Goal: Task Accomplishment & Management: Manage account settings

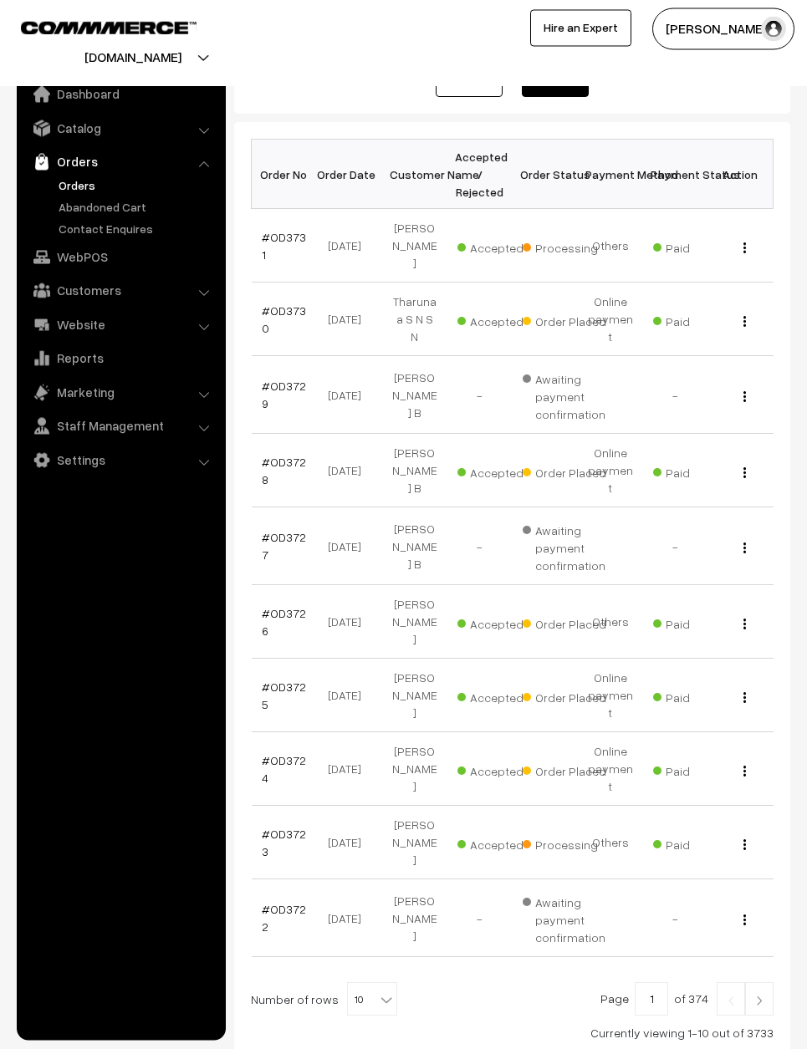
scroll to position [206, 0]
click at [275, 754] on link "#OD3724" at bounding box center [284, 770] width 44 height 32
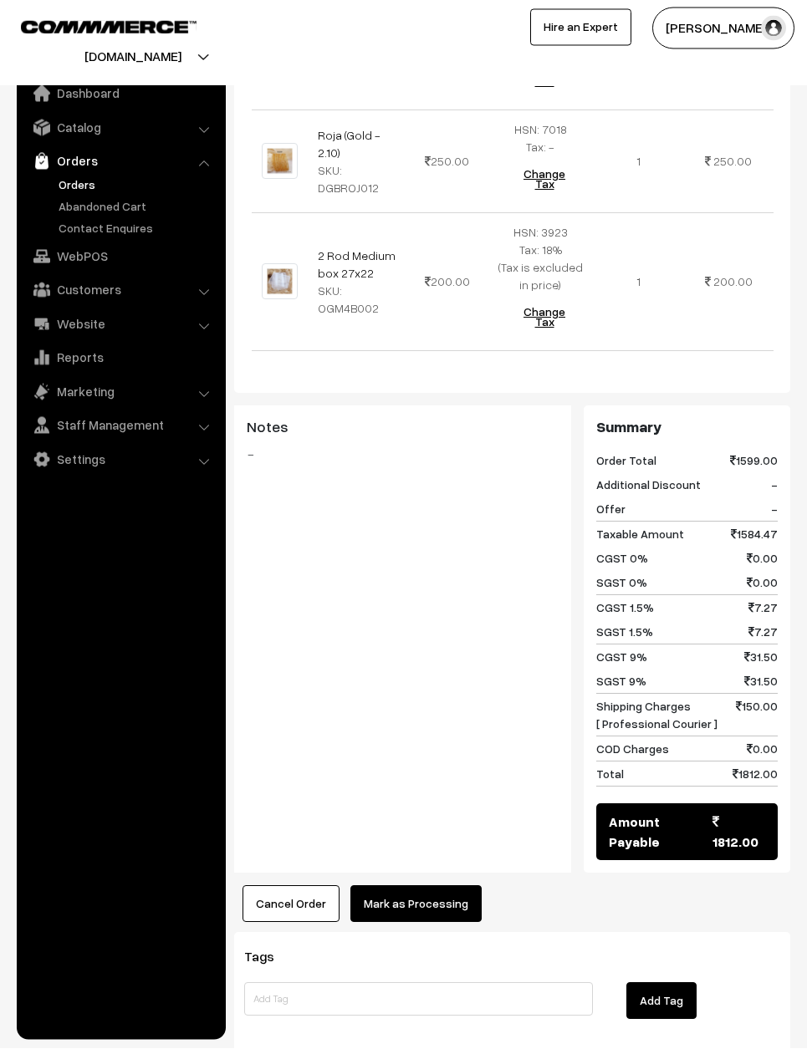
scroll to position [1027, 0]
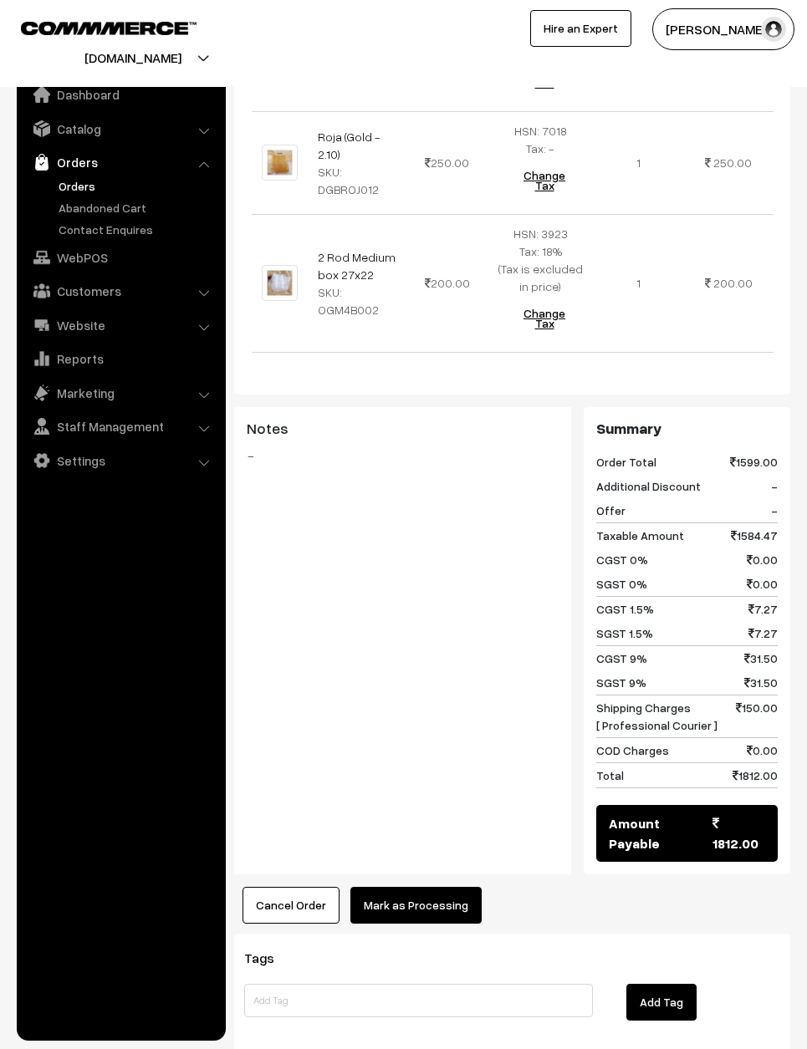
click at [440, 887] on button "Mark as Processing" at bounding box center [415, 905] width 131 height 37
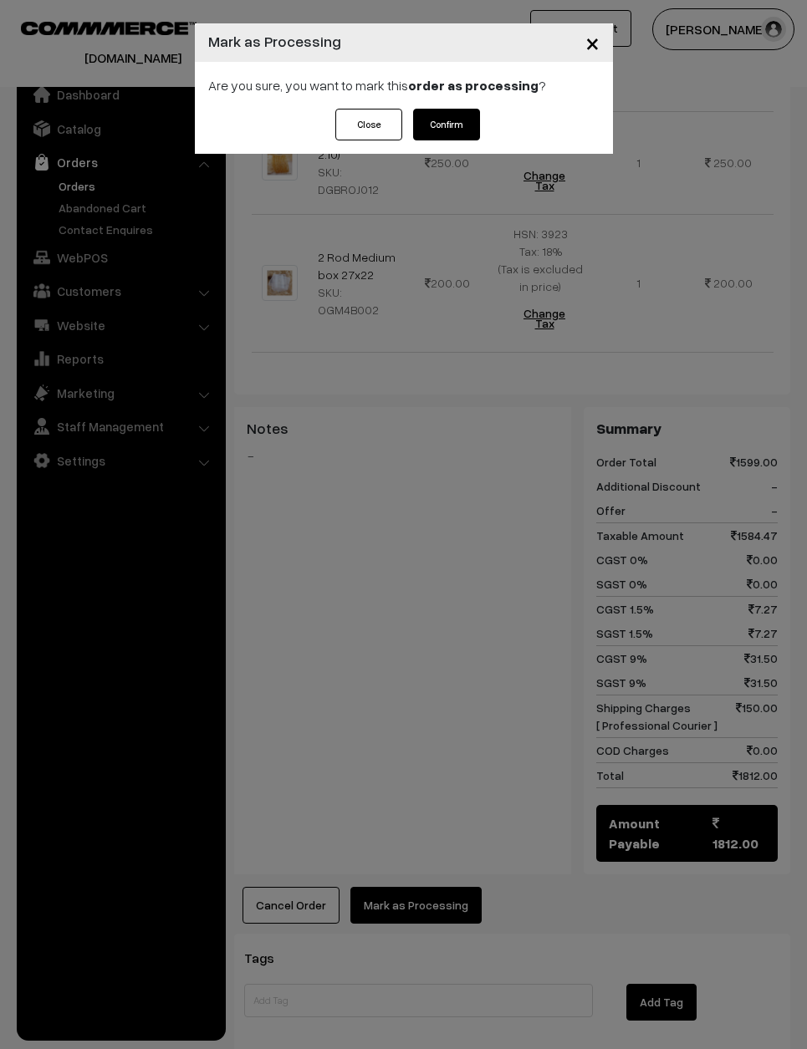
click at [440, 116] on button "Confirm" at bounding box center [446, 125] width 67 height 32
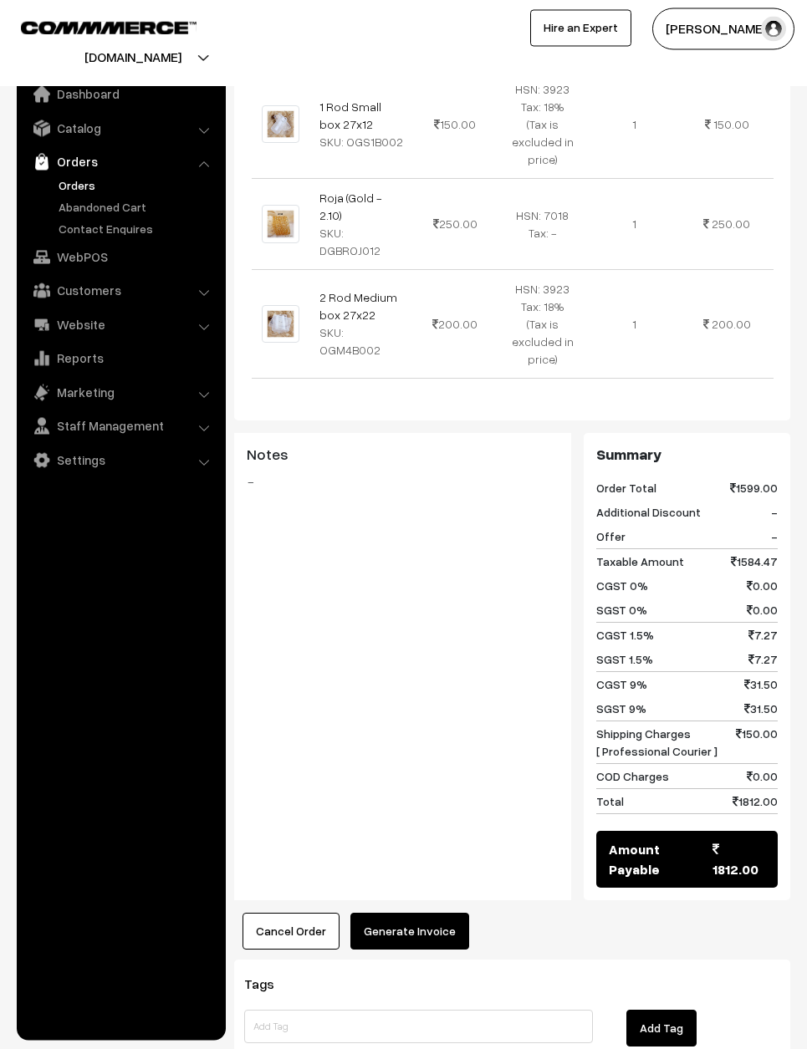
scroll to position [843, 0]
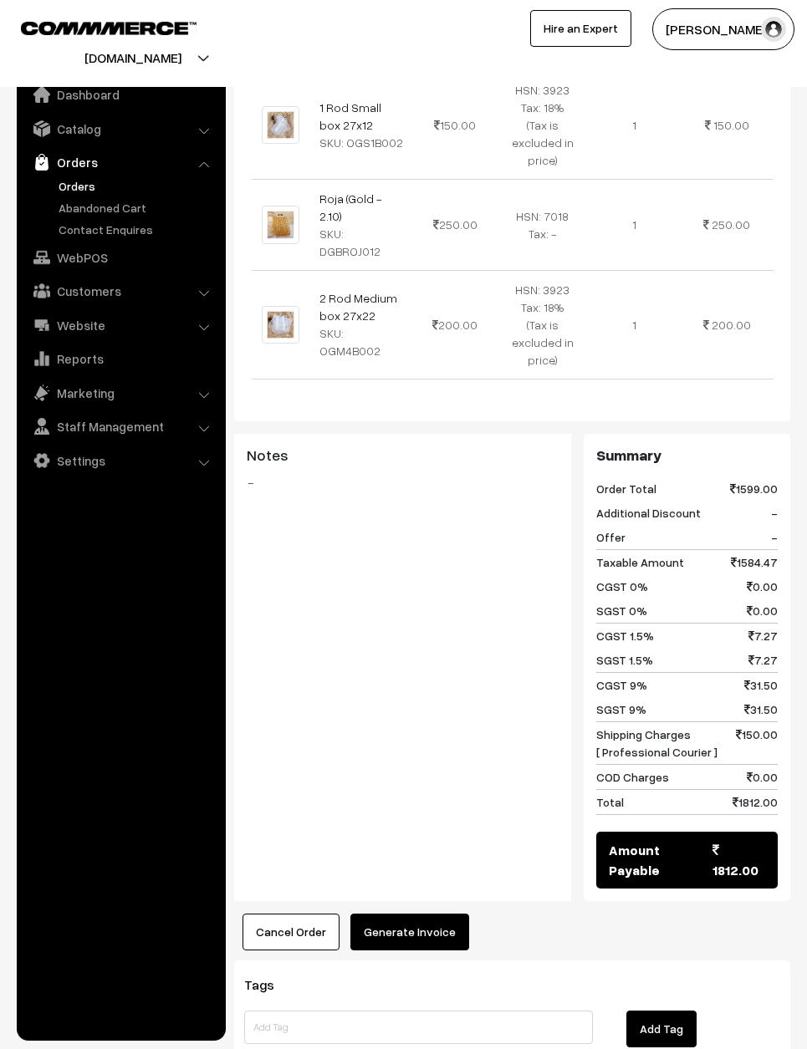
click at [423, 914] on button "Generate Invoice" at bounding box center [409, 932] width 119 height 37
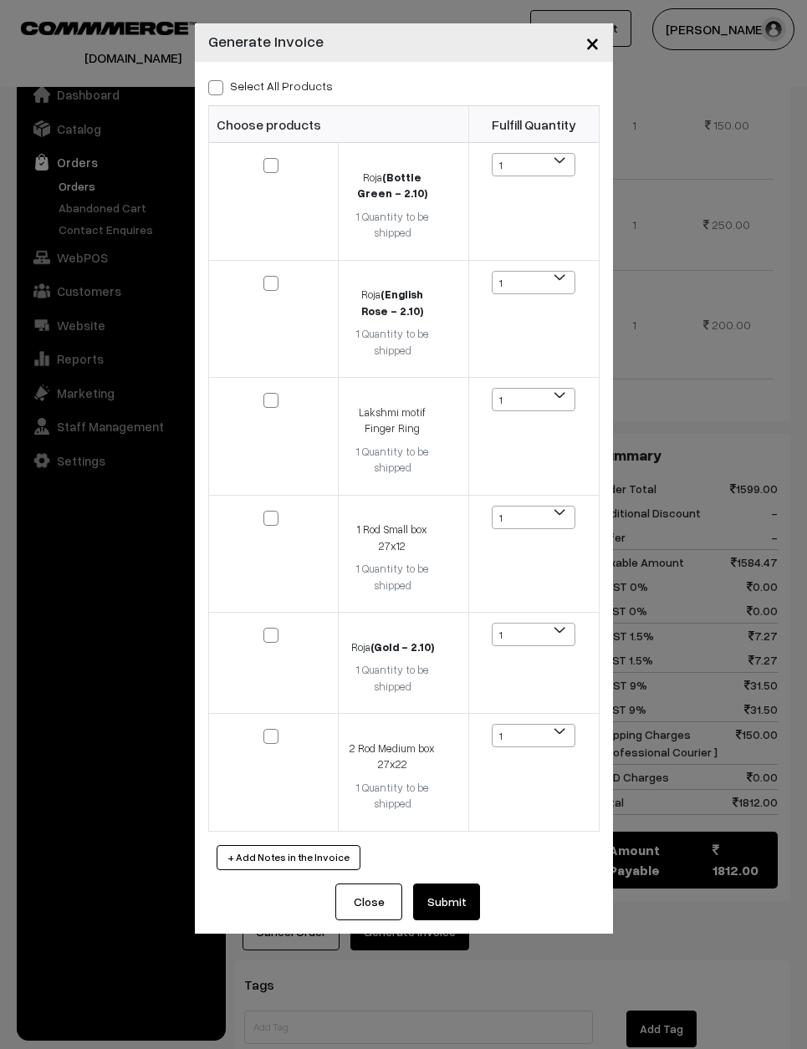
click at [275, 89] on label "Select All Products" at bounding box center [270, 86] width 125 height 18
click at [219, 89] on input "Select All Products" at bounding box center [213, 84] width 11 height 11
checkbox input "true"
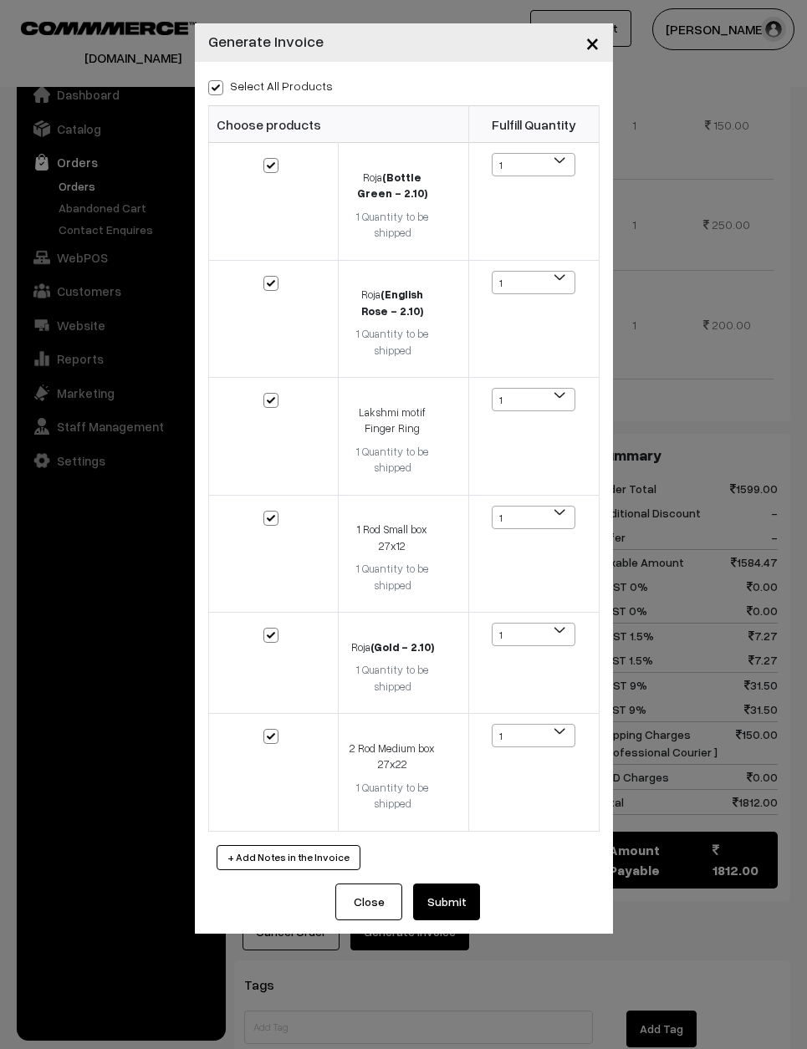
checkbox input "true"
click at [456, 864] on div "Select All Products Choose products Fulfill Quantity 1 1 1 1 1" at bounding box center [404, 473] width 418 height 822
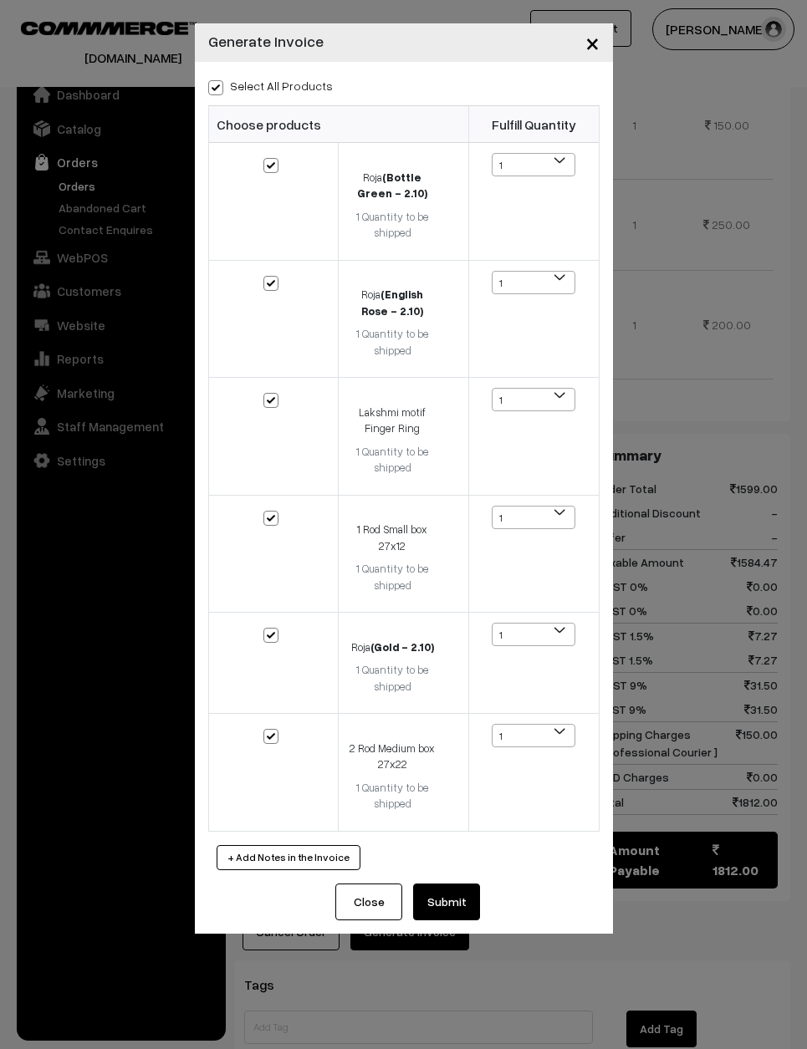
click at [441, 890] on button "Submit" at bounding box center [446, 902] width 67 height 37
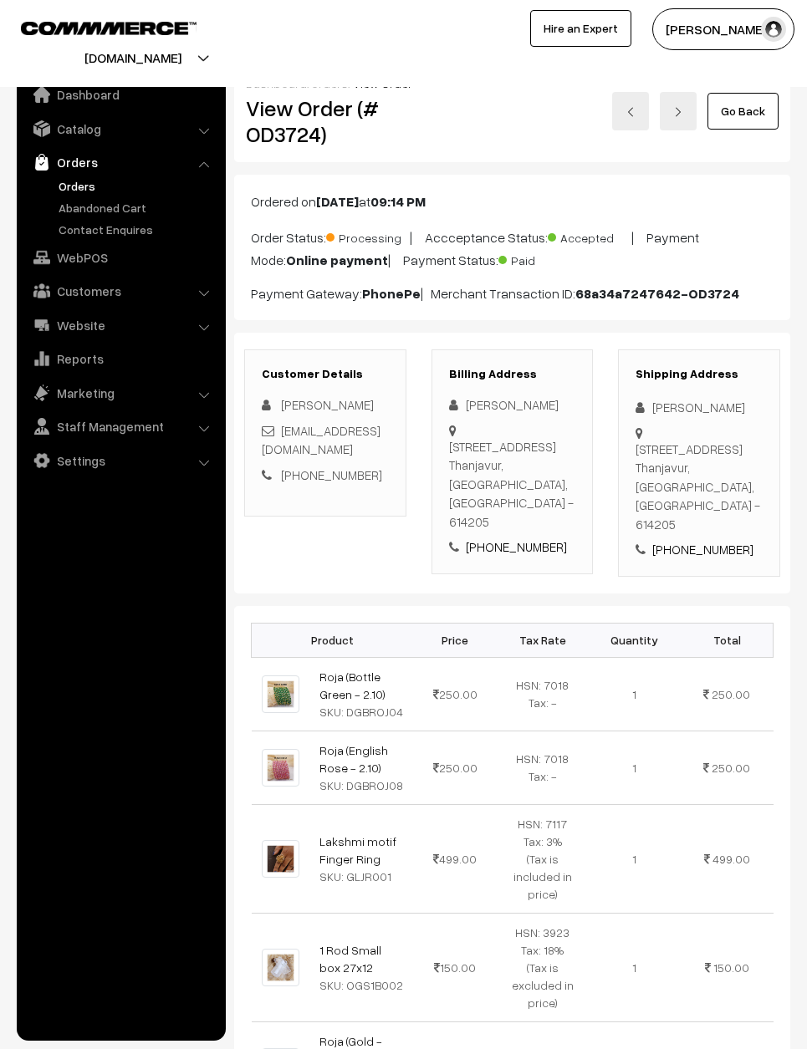
click at [746, 110] on link "Go Back" at bounding box center [742, 111] width 71 height 37
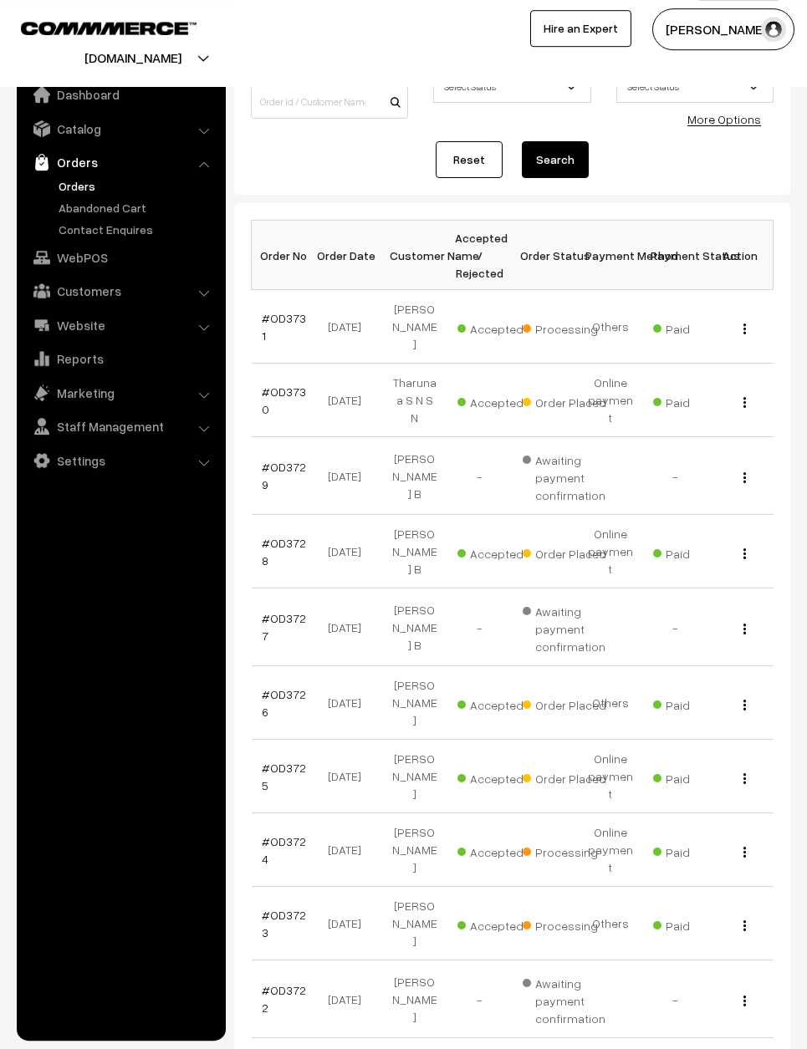
scroll to position [125, 0]
click at [285, 688] on link "#OD3726" at bounding box center [284, 704] width 44 height 32
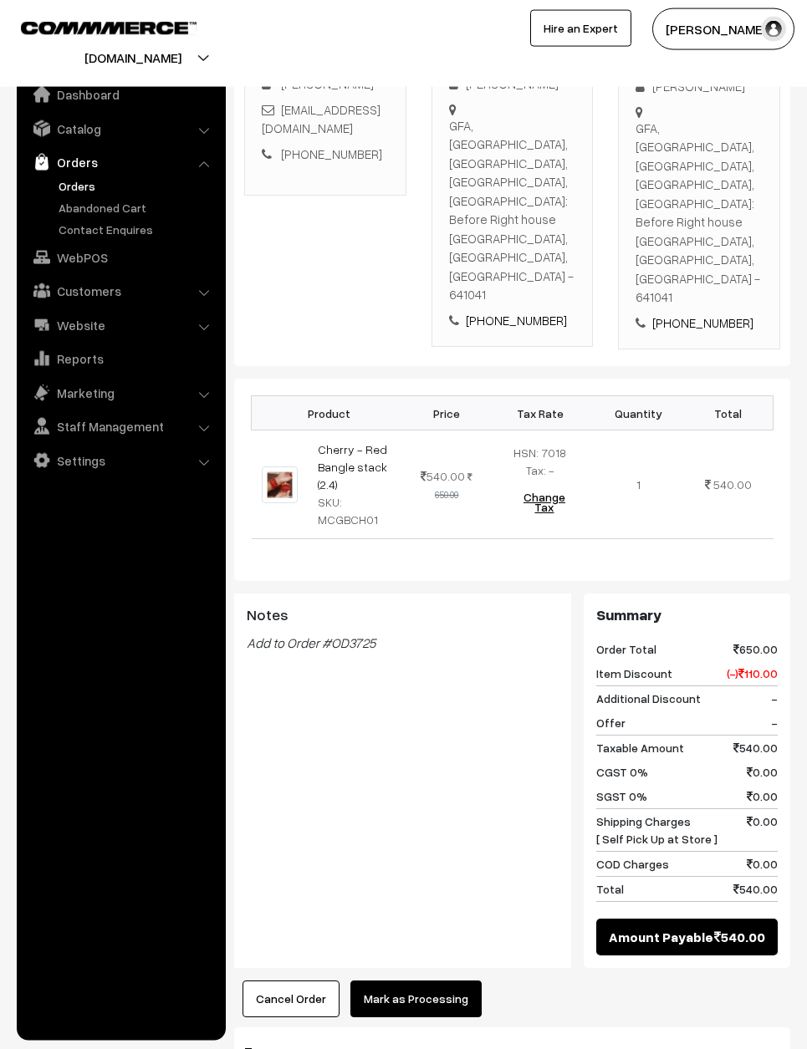
click at [438, 981] on button "Mark as Processing" at bounding box center [415, 999] width 131 height 37
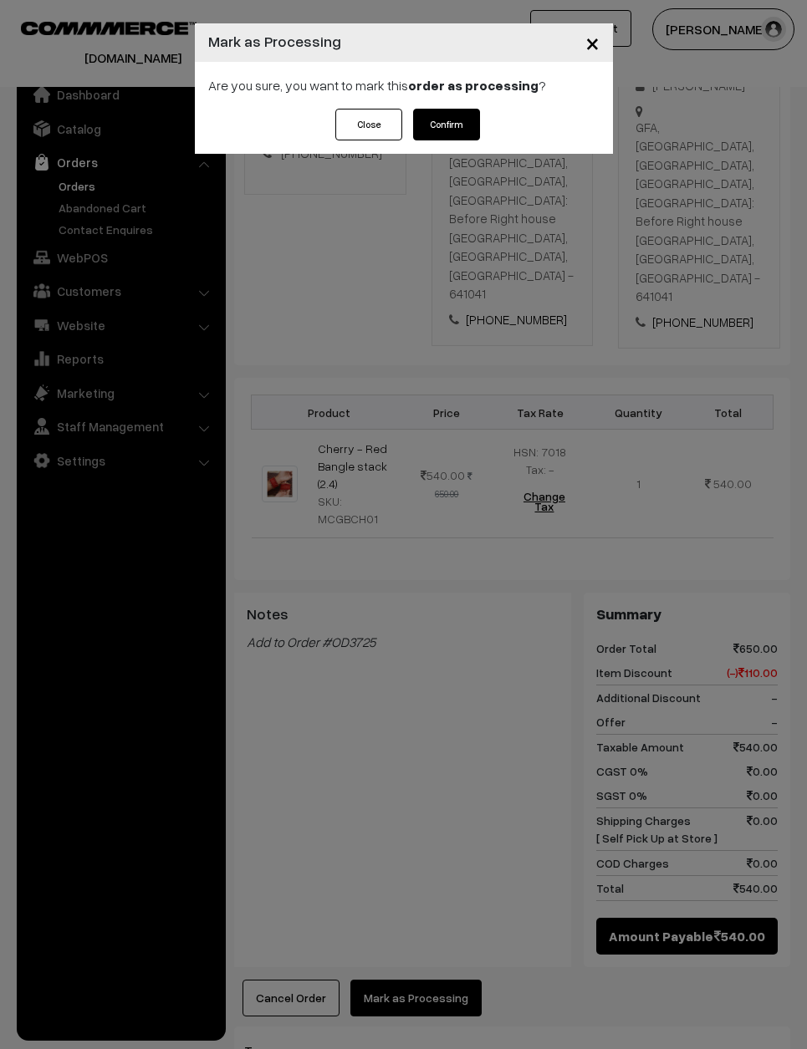
click at [447, 115] on button "Confirm" at bounding box center [446, 125] width 67 height 32
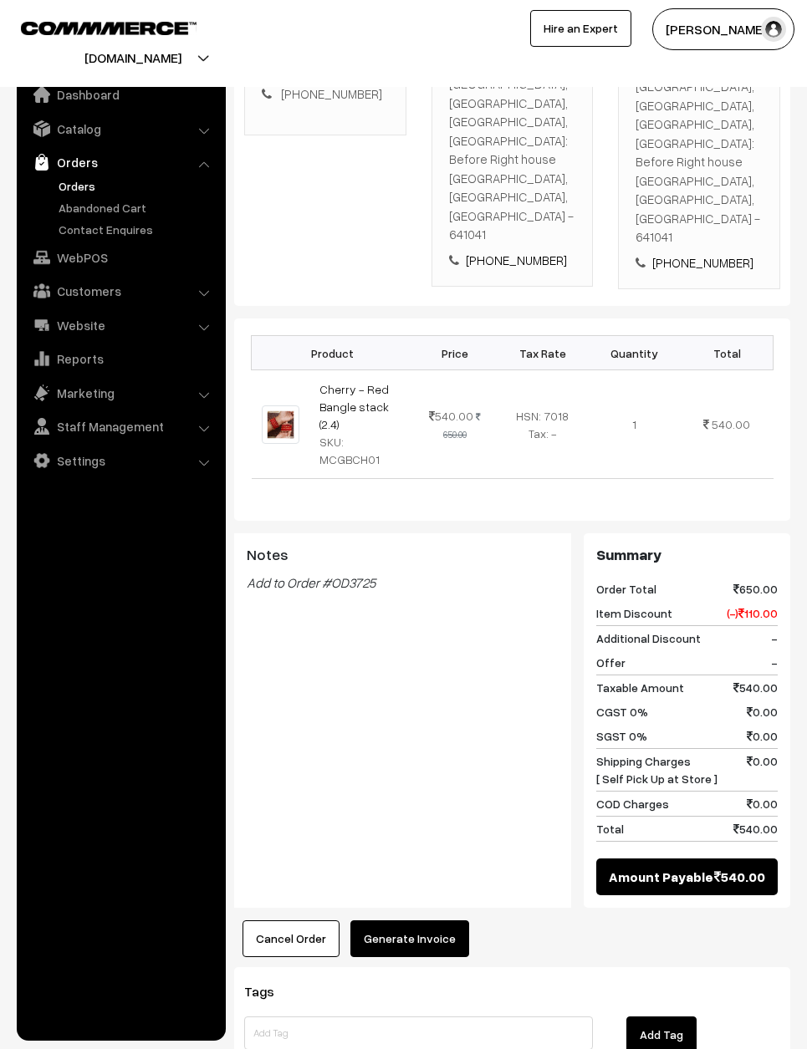
scroll to position [395, 0]
click at [423, 920] on button "Generate Invoice" at bounding box center [409, 938] width 119 height 37
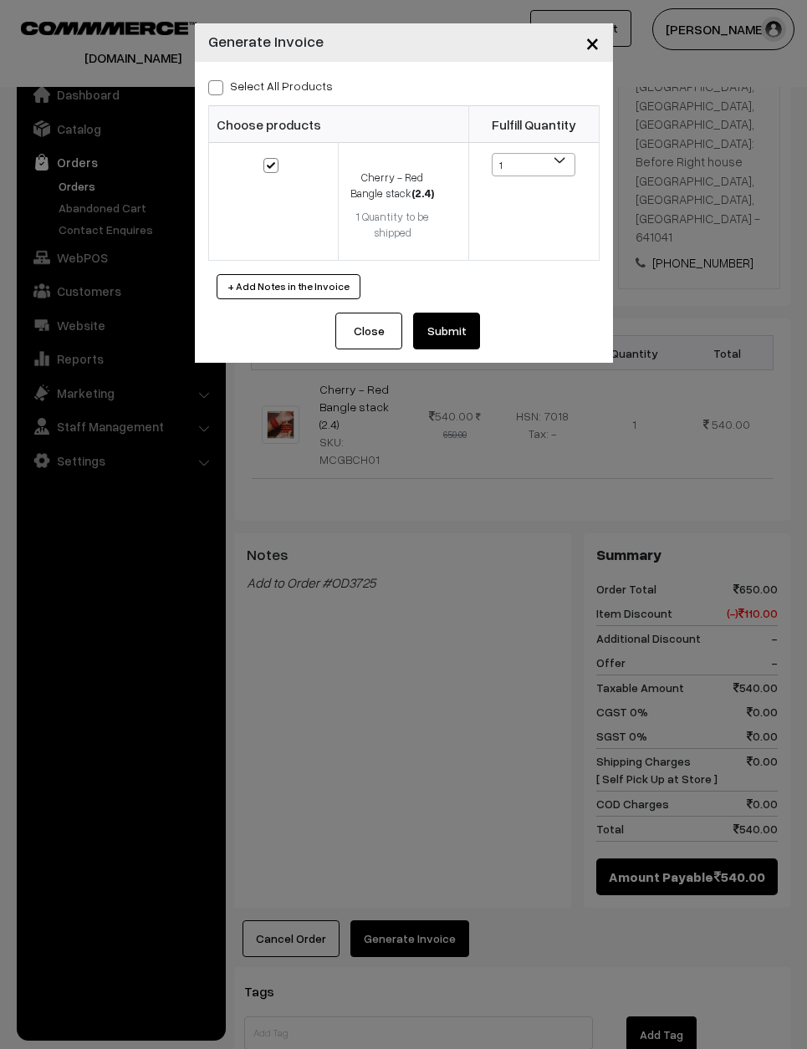
click at [251, 89] on label "Select All Products" at bounding box center [270, 86] width 125 height 18
click at [219, 89] on input "Select All Products" at bounding box center [213, 84] width 11 height 11
checkbox input "true"
click at [431, 313] on button "Submit" at bounding box center [446, 331] width 67 height 37
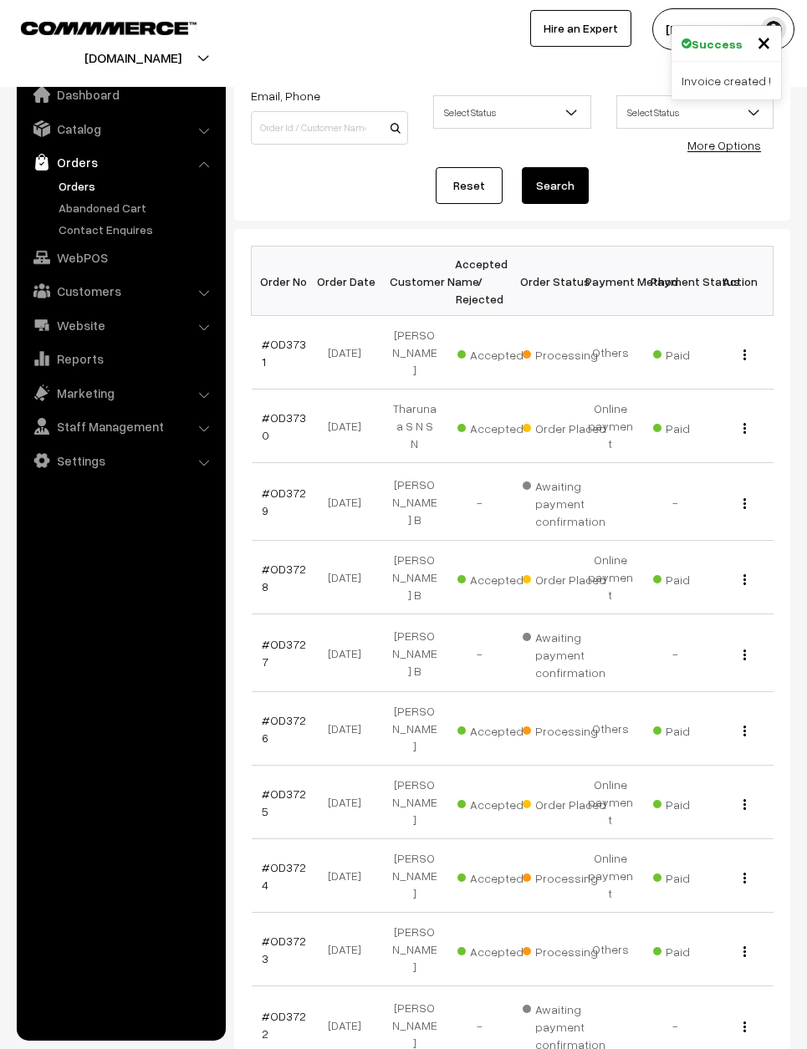
scroll to position [130, 0]
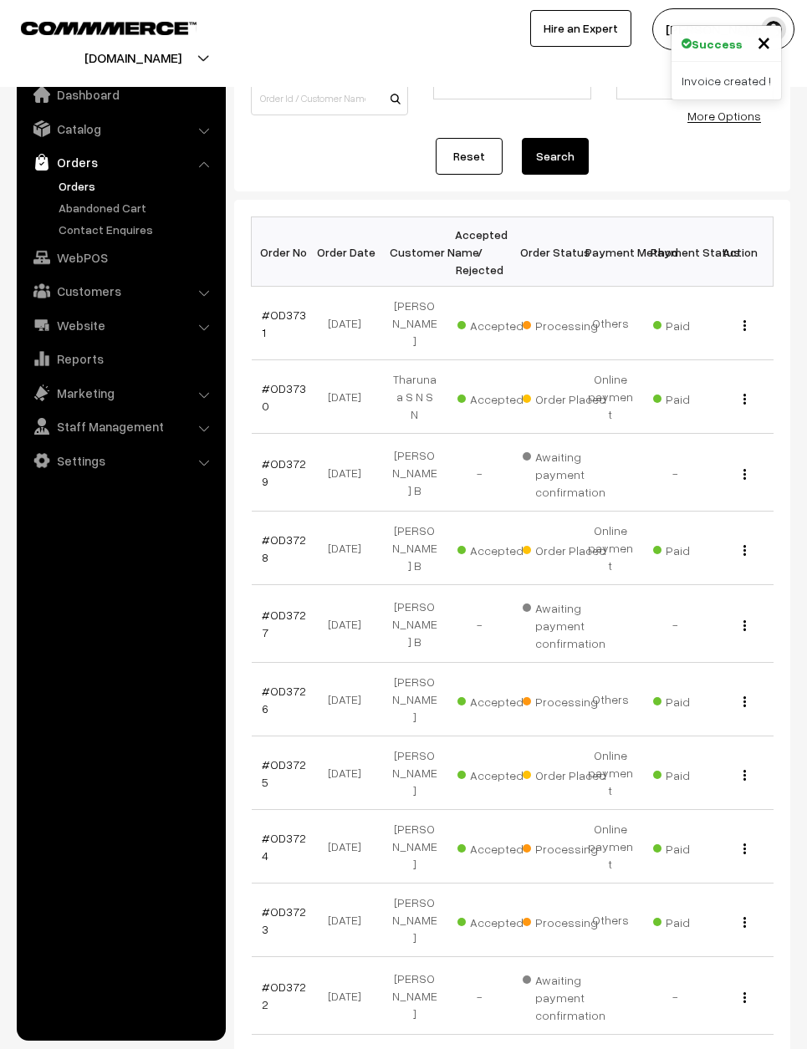
click at [285, 905] on link "#OD3723" at bounding box center [284, 921] width 44 height 32
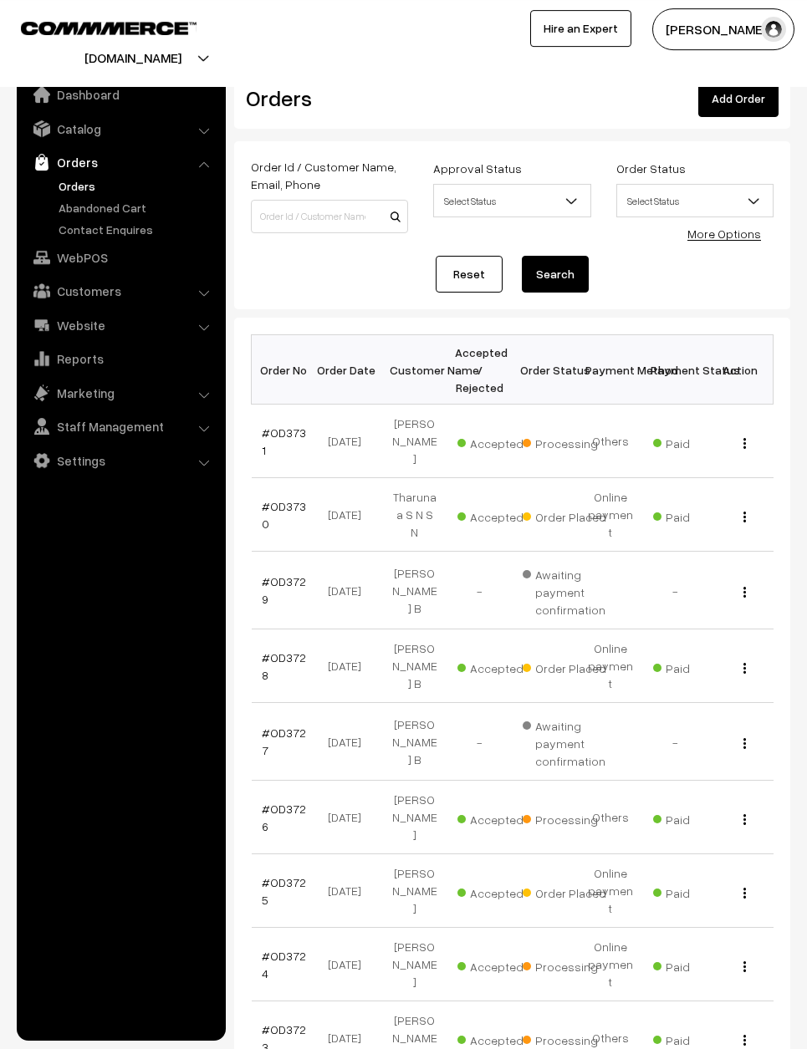
scroll to position [13, 0]
click at [269, 948] on link "#OD3724" at bounding box center [284, 964] width 44 height 32
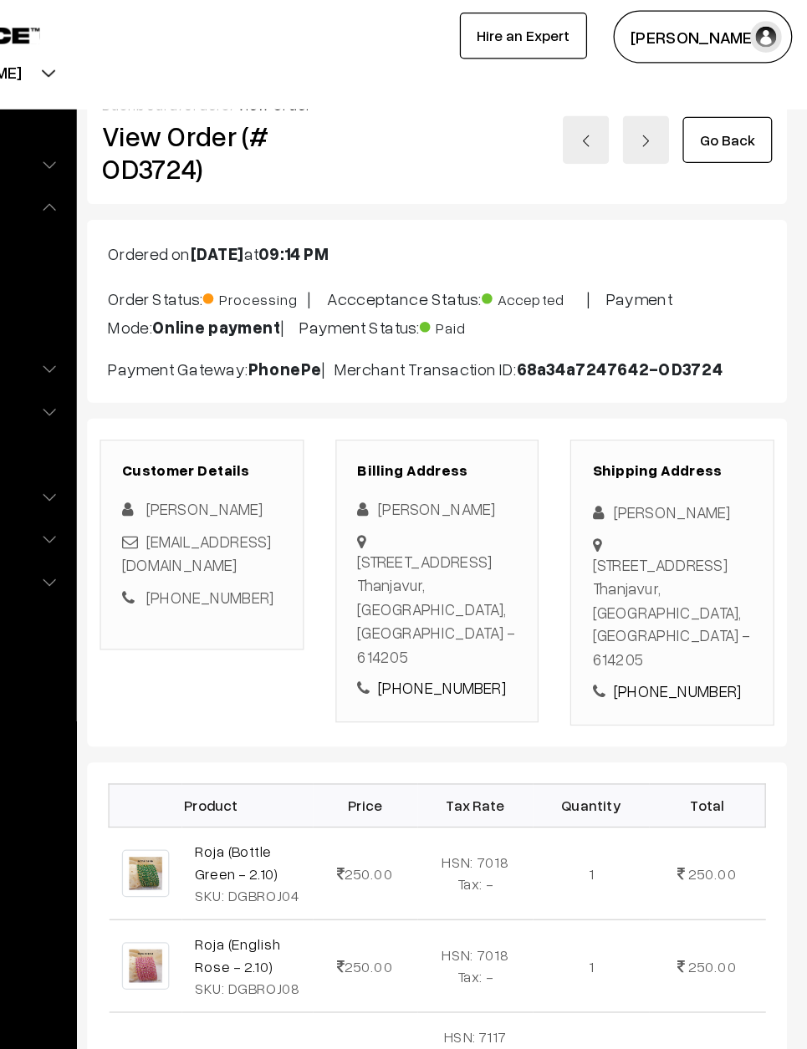
click at [707, 106] on link "Go Back" at bounding box center [742, 111] width 71 height 37
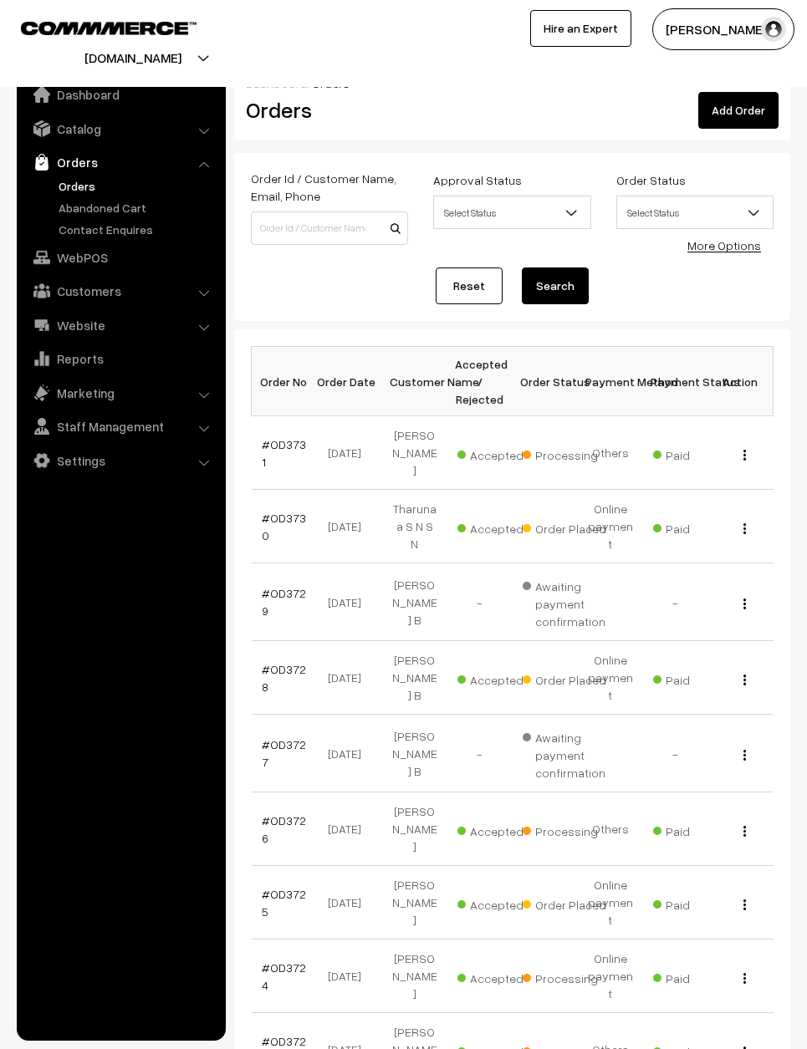
scroll to position [41, 0]
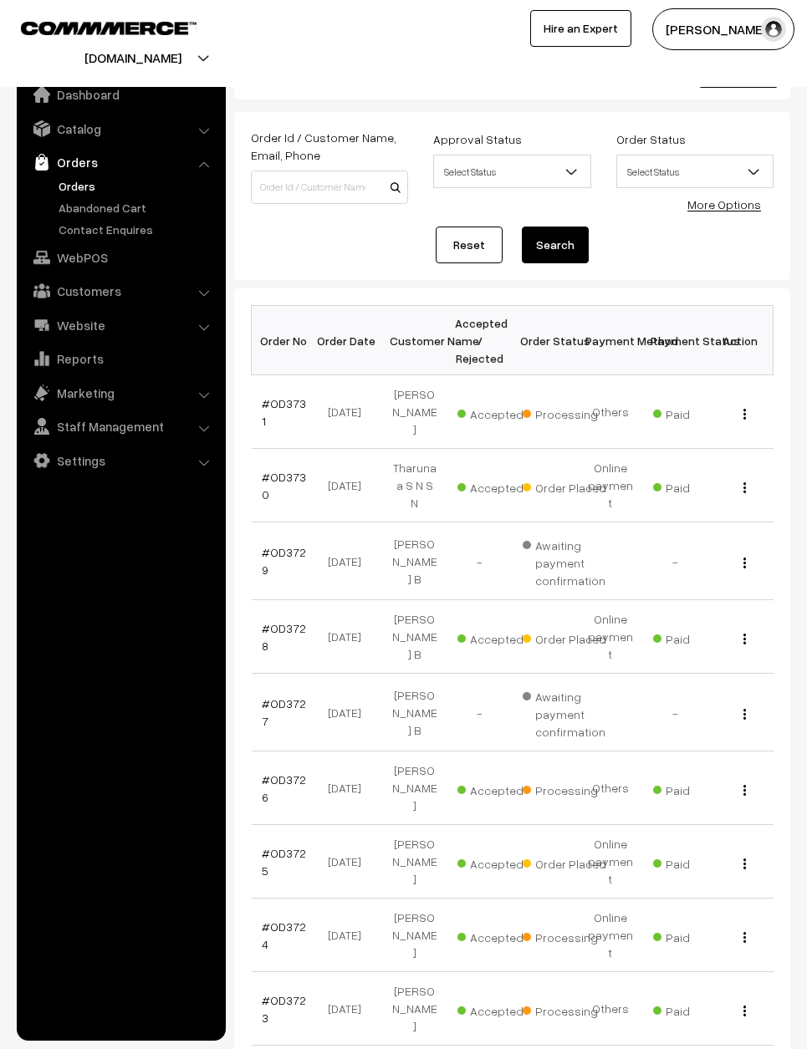
click at [283, 846] on link "#OD3725" at bounding box center [284, 862] width 44 height 32
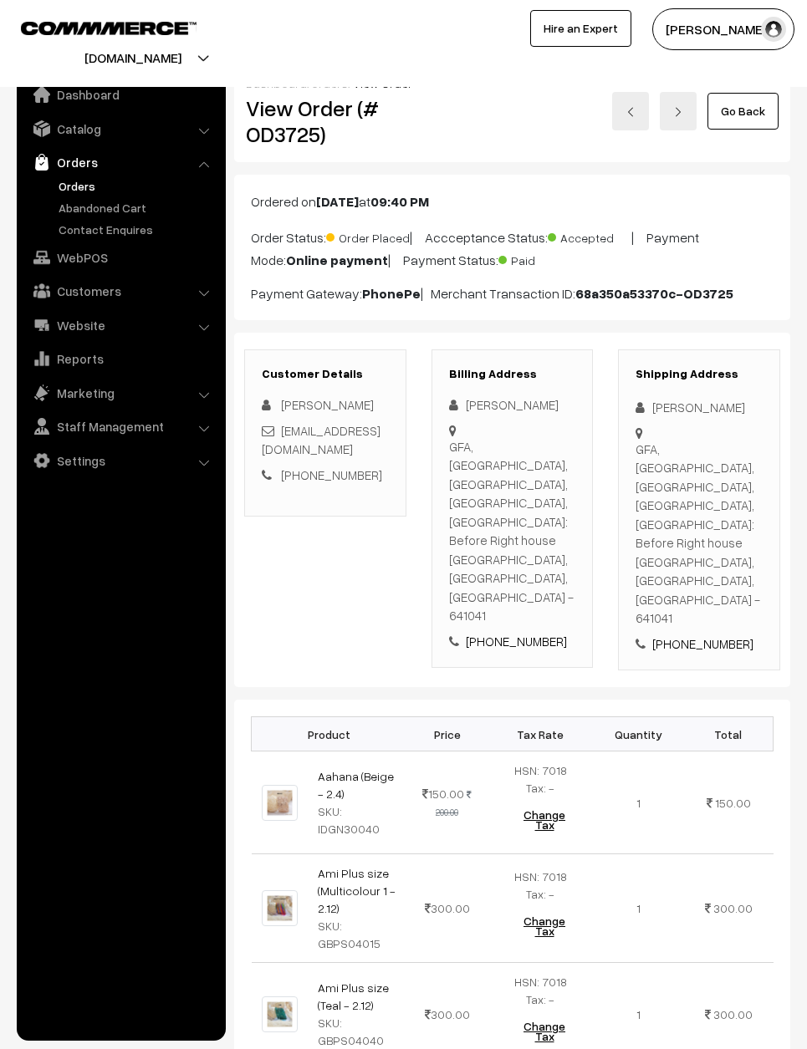
click at [747, 106] on link "Go Back" at bounding box center [742, 111] width 71 height 37
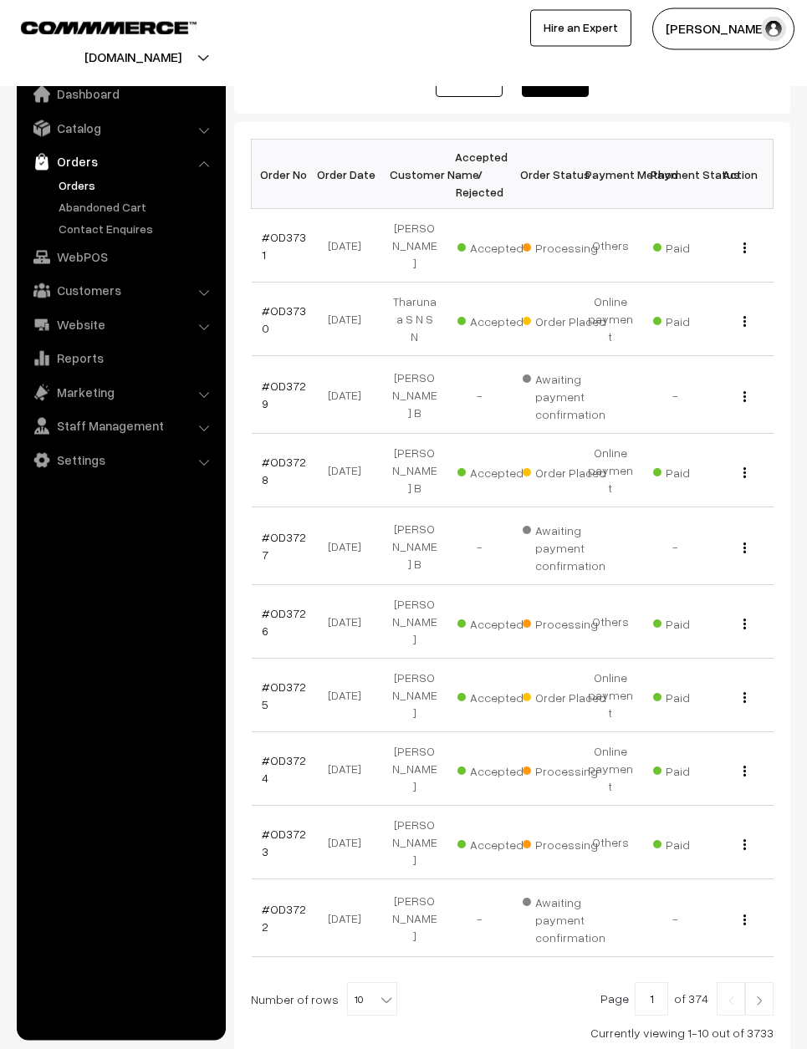
scroll to position [206, 0]
click at [288, 607] on link "#OD3726" at bounding box center [284, 623] width 44 height 32
click at [290, 607] on link "#OD3726" at bounding box center [284, 623] width 44 height 32
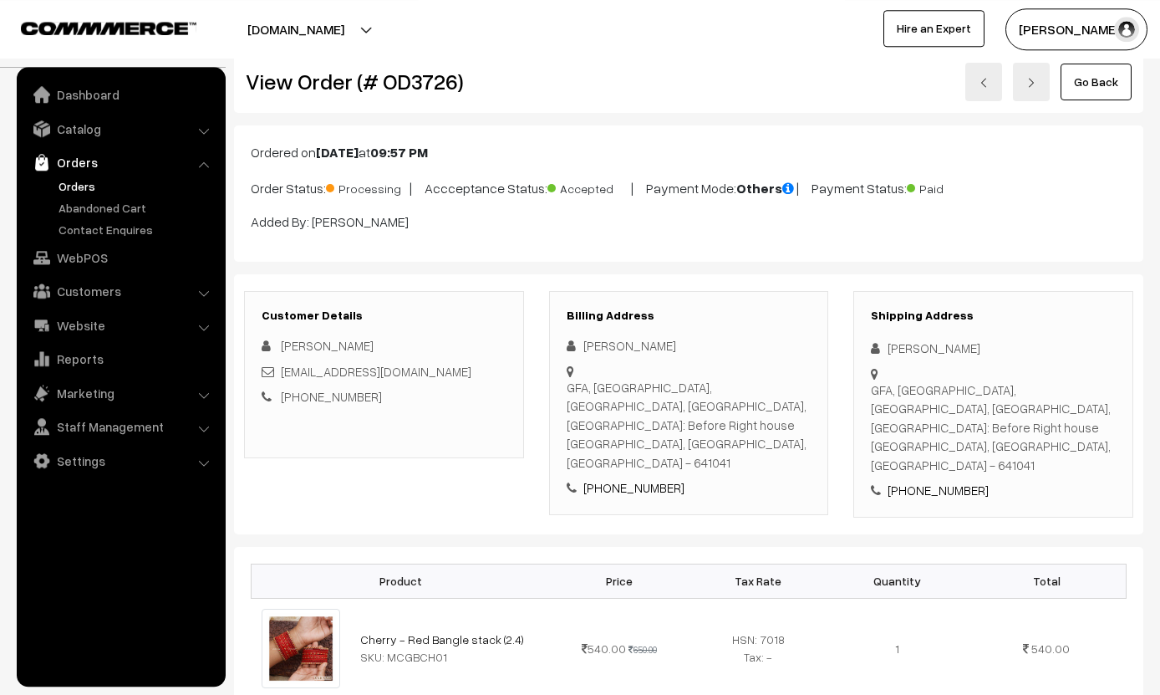
scroll to position [23, 0]
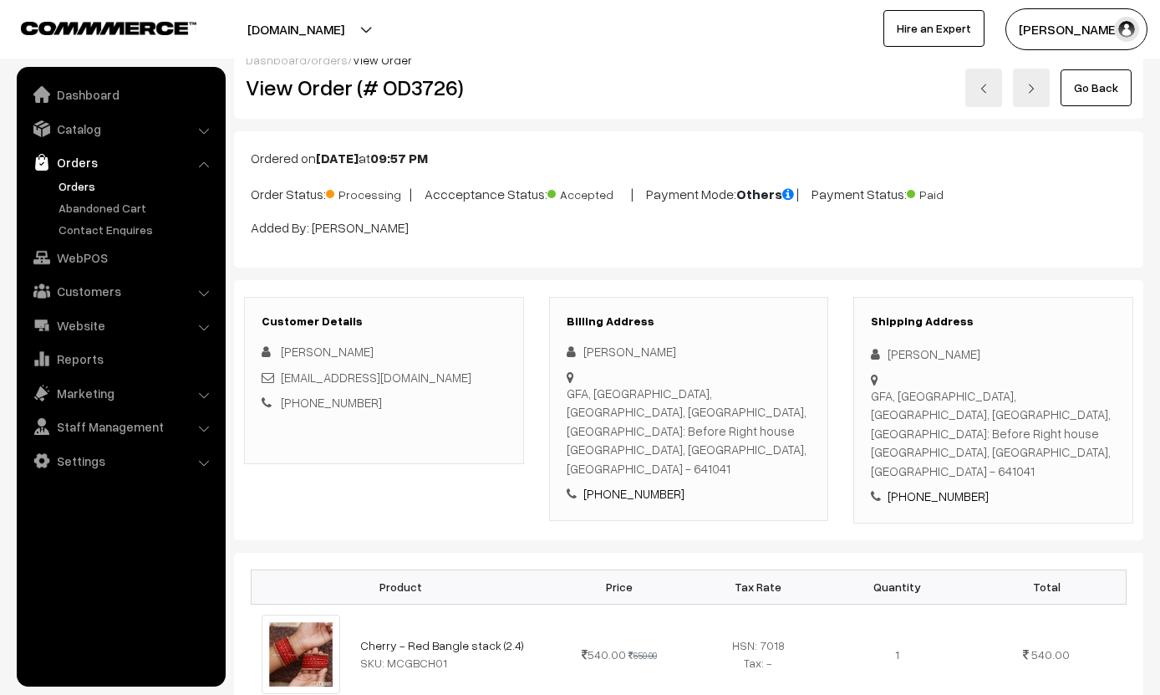
click at [806, 74] on link "Go Back" at bounding box center [1096, 87] width 71 height 37
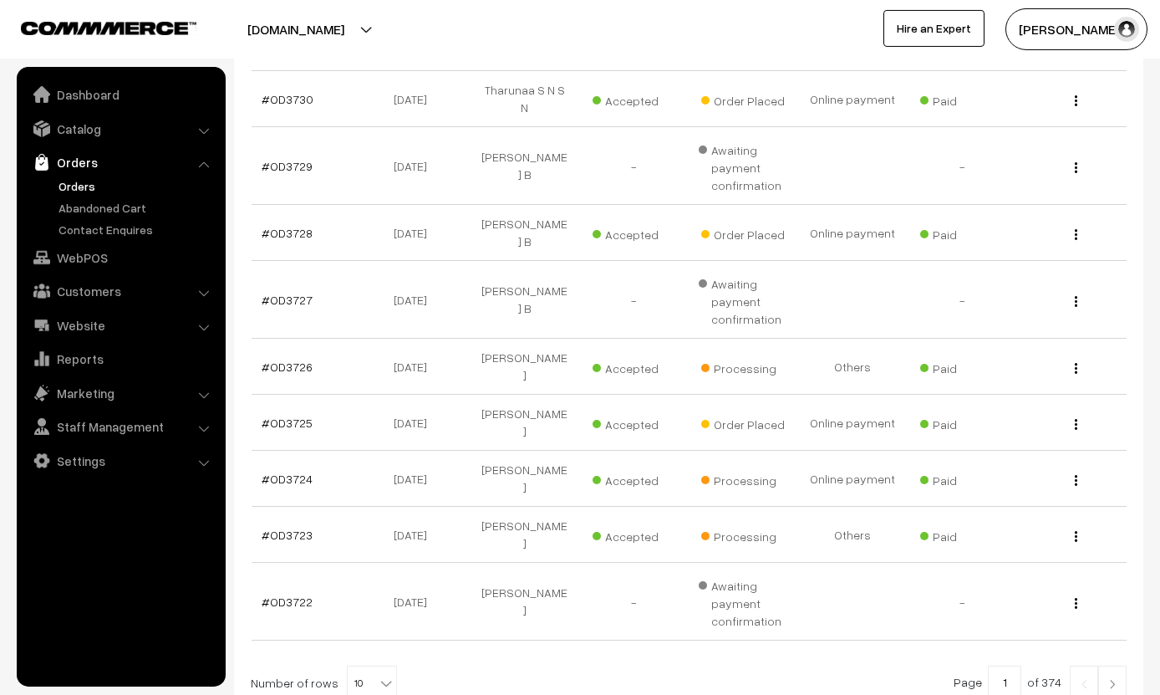
scroll to position [374, 0]
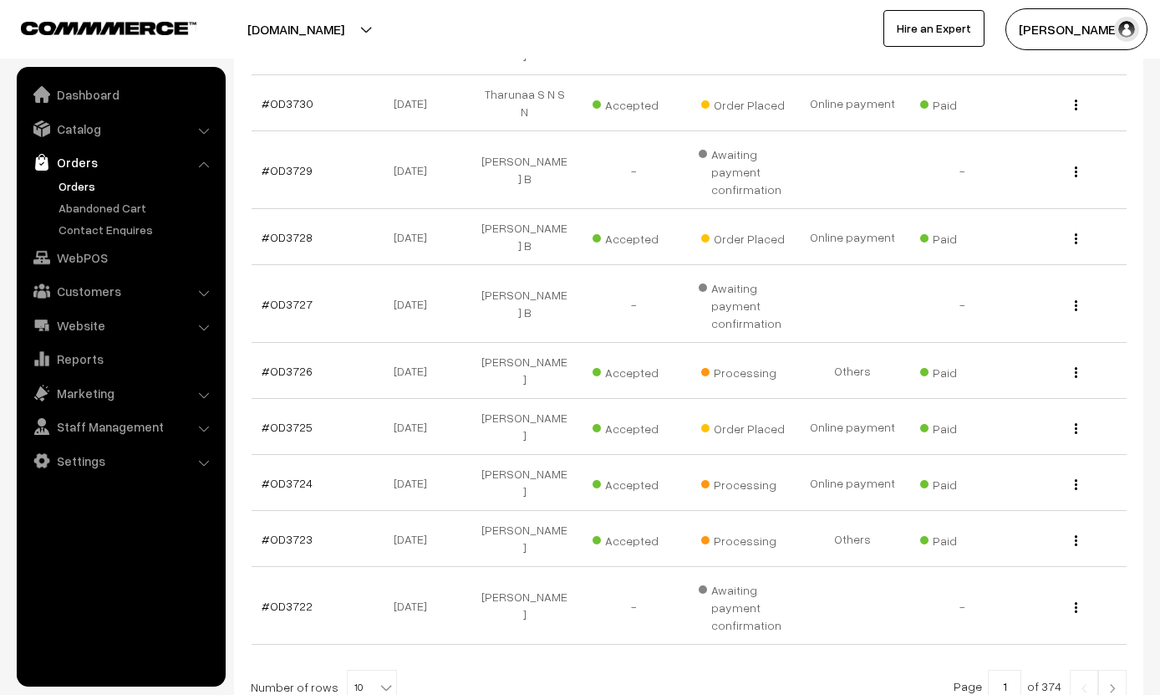
click at [553, 455] on td "Ponni Kumaravel" at bounding box center [525, 483] width 110 height 56
click at [285, 476] on link "#OD3724" at bounding box center [287, 483] width 51 height 14
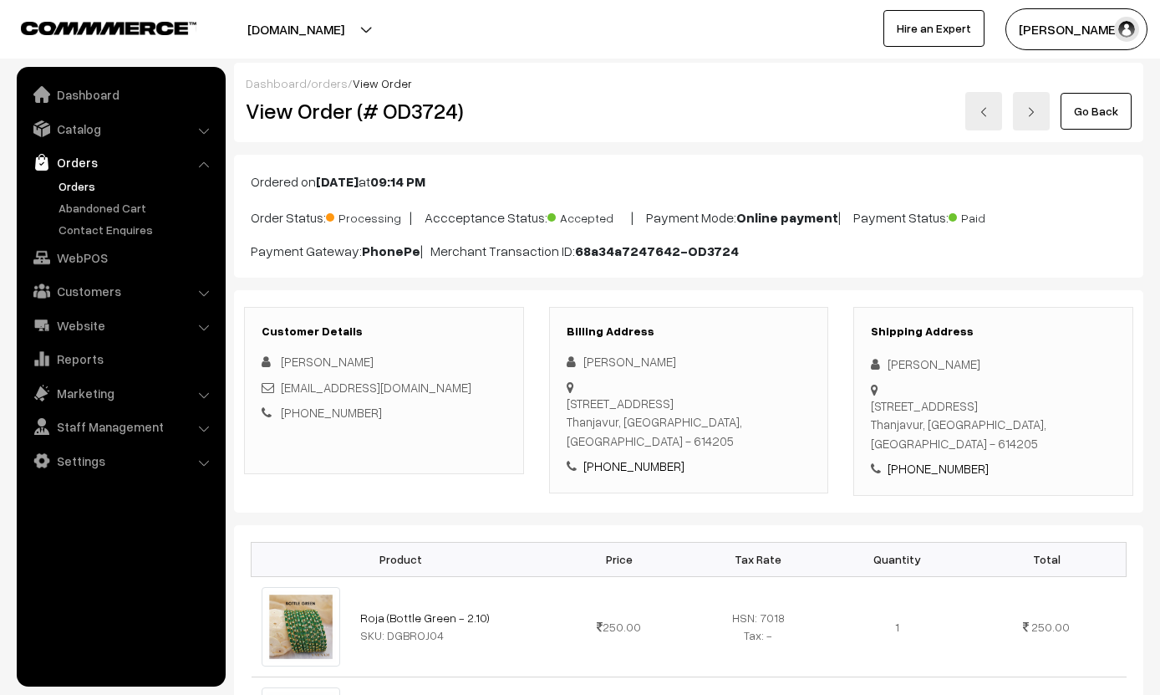
click at [1119, 93] on link "Go Back" at bounding box center [1096, 111] width 71 height 37
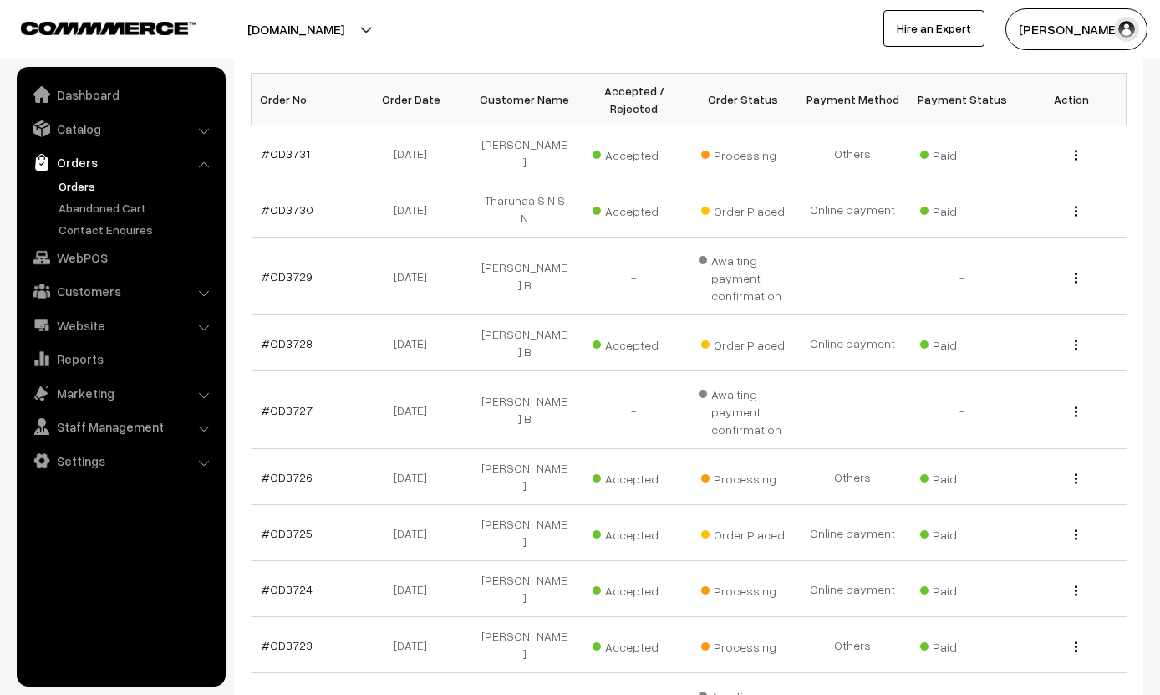
scroll to position [268, 0]
click at [280, 469] on link "#OD3726" at bounding box center [287, 476] width 51 height 14
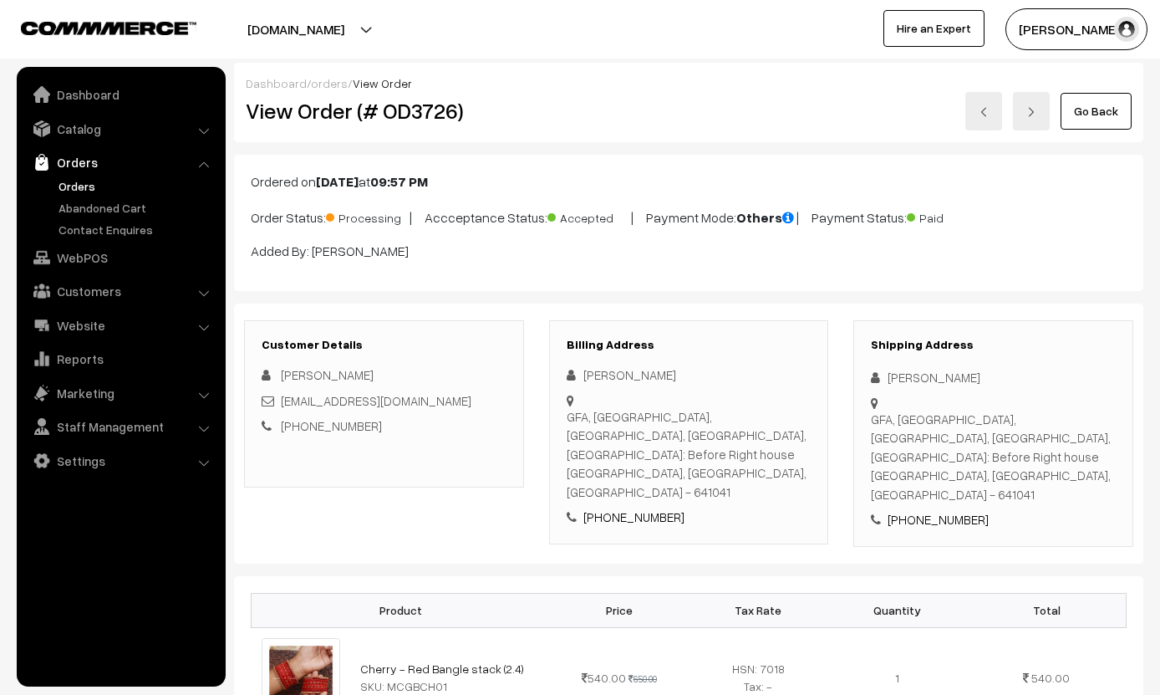
click at [1099, 96] on link "Go Back" at bounding box center [1096, 111] width 71 height 37
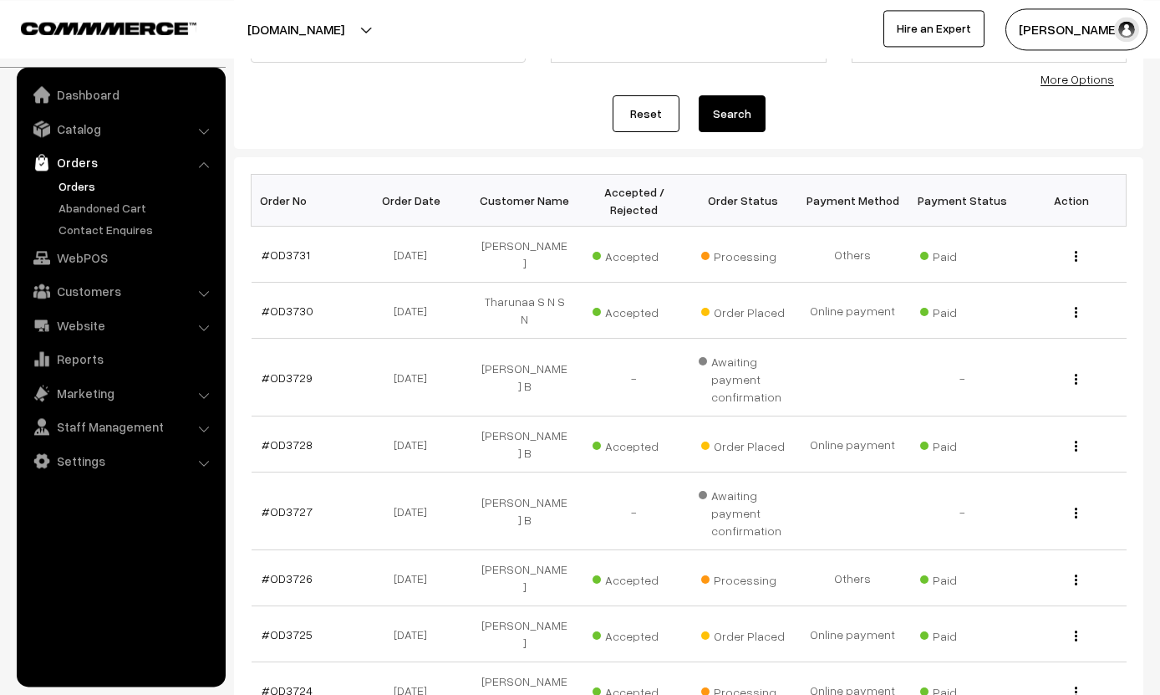
scroll to position [170, 0]
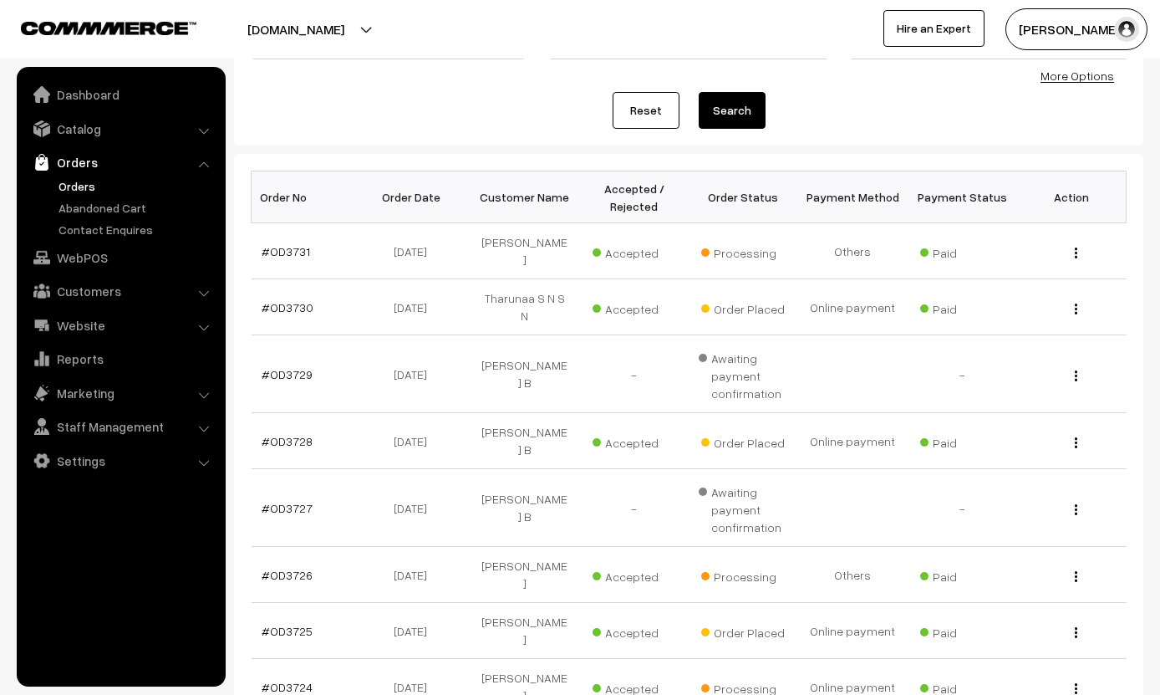
click at [297, 624] on link "#OD3725" at bounding box center [287, 631] width 51 height 14
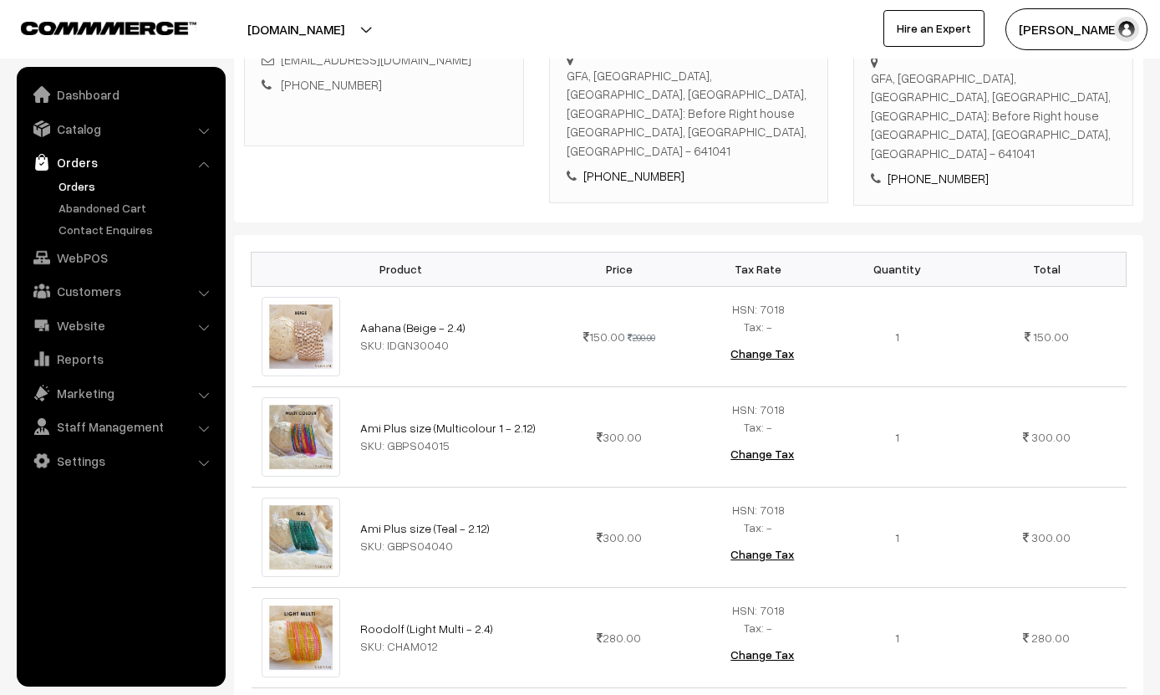
scroll to position [326, 0]
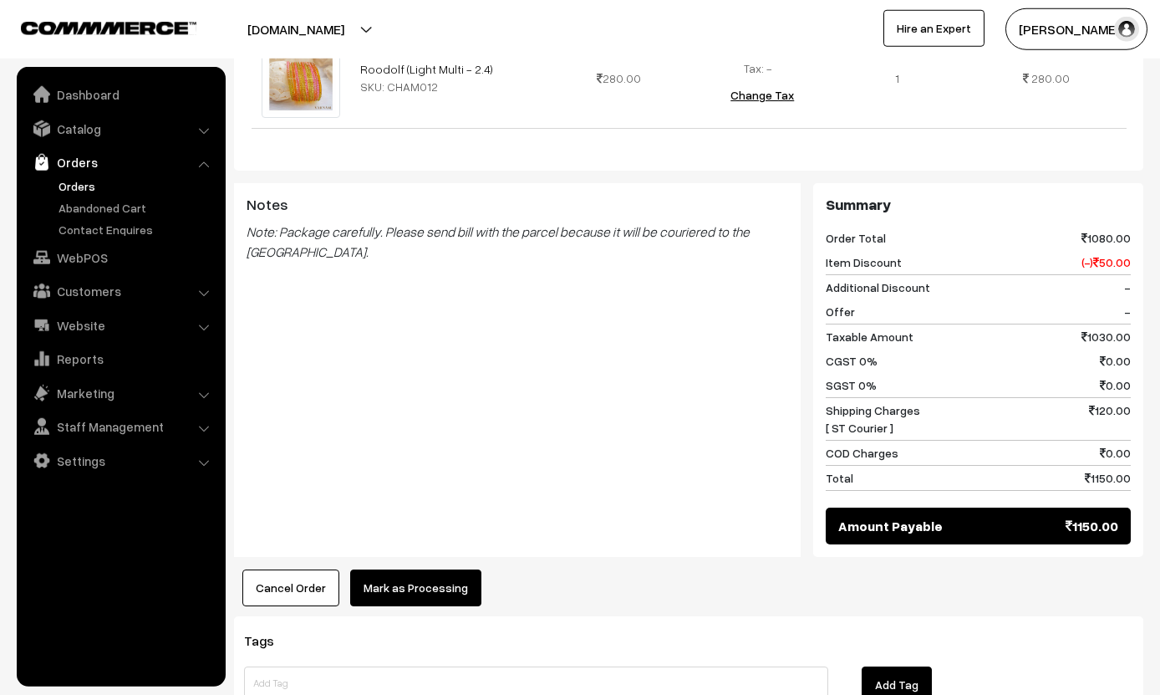
click at [371, 569] on button "Mark as Processing" at bounding box center [415, 587] width 131 height 37
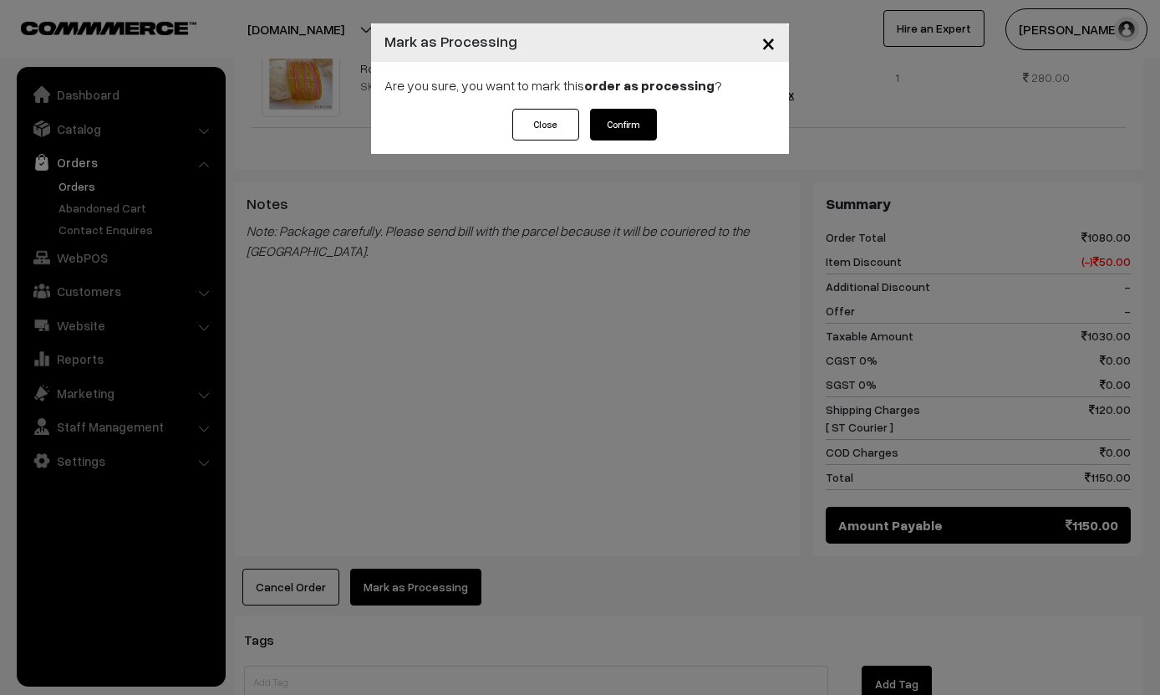
click at [599, 123] on button "Confirm" at bounding box center [623, 125] width 67 height 32
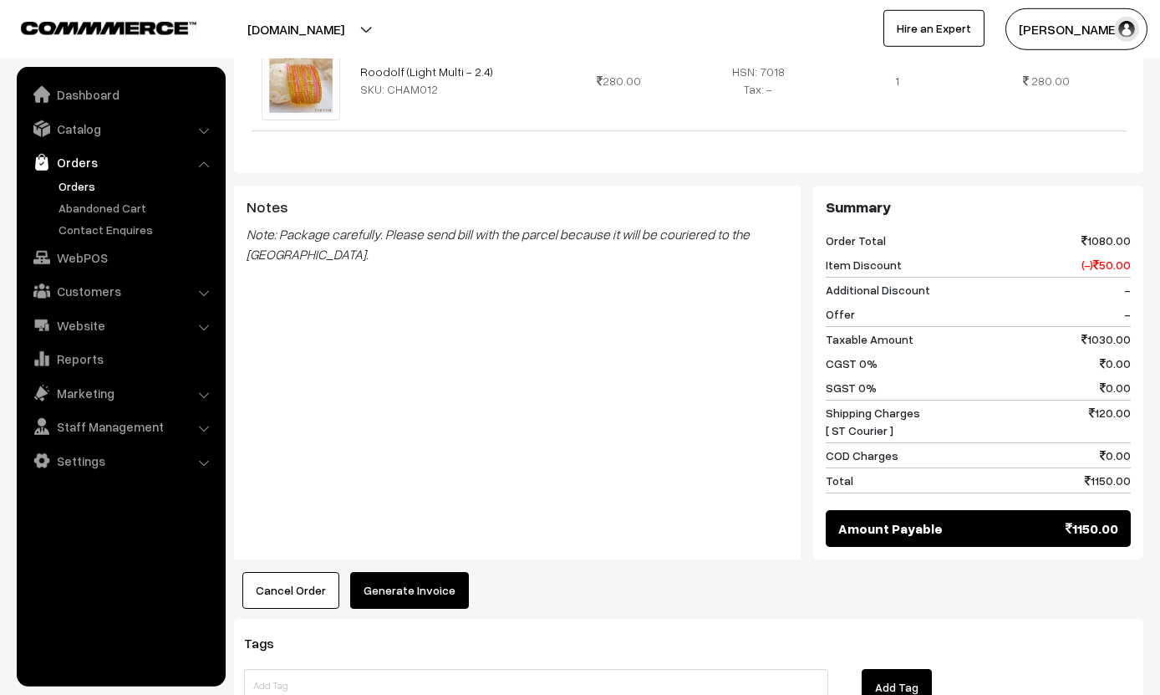
scroll to position [927, 0]
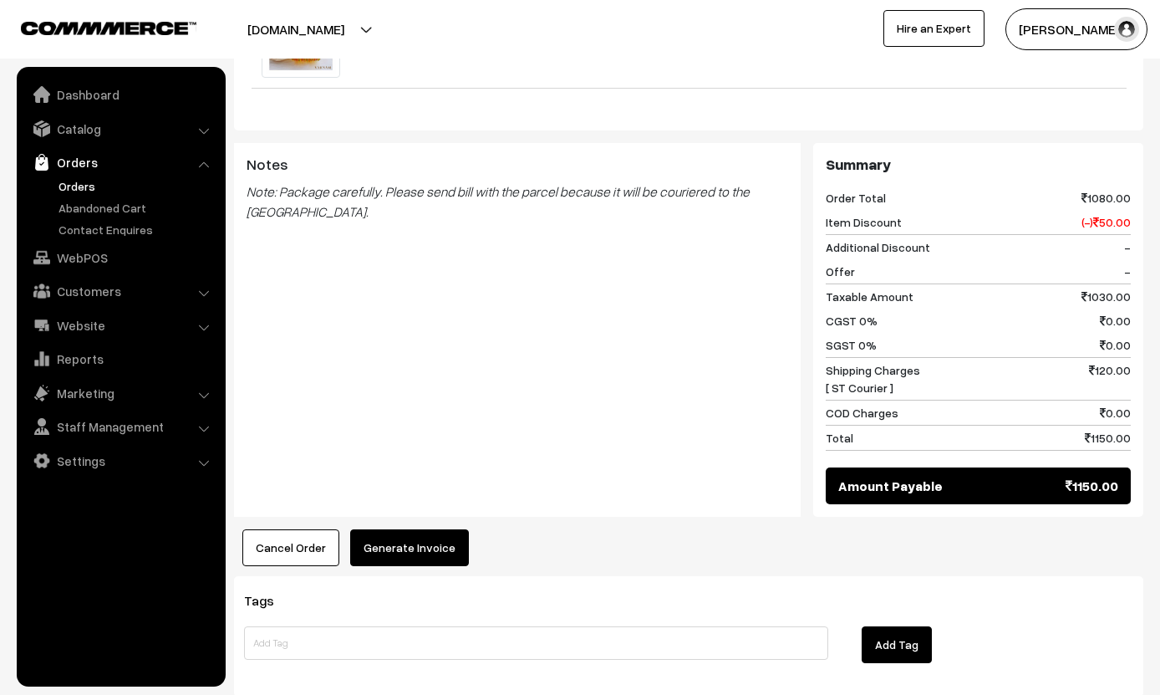
click at [648, 452] on div "Notes Note: Package carefully. Please send bill with the parcel because it will…" at bounding box center [517, 330] width 567 height 375
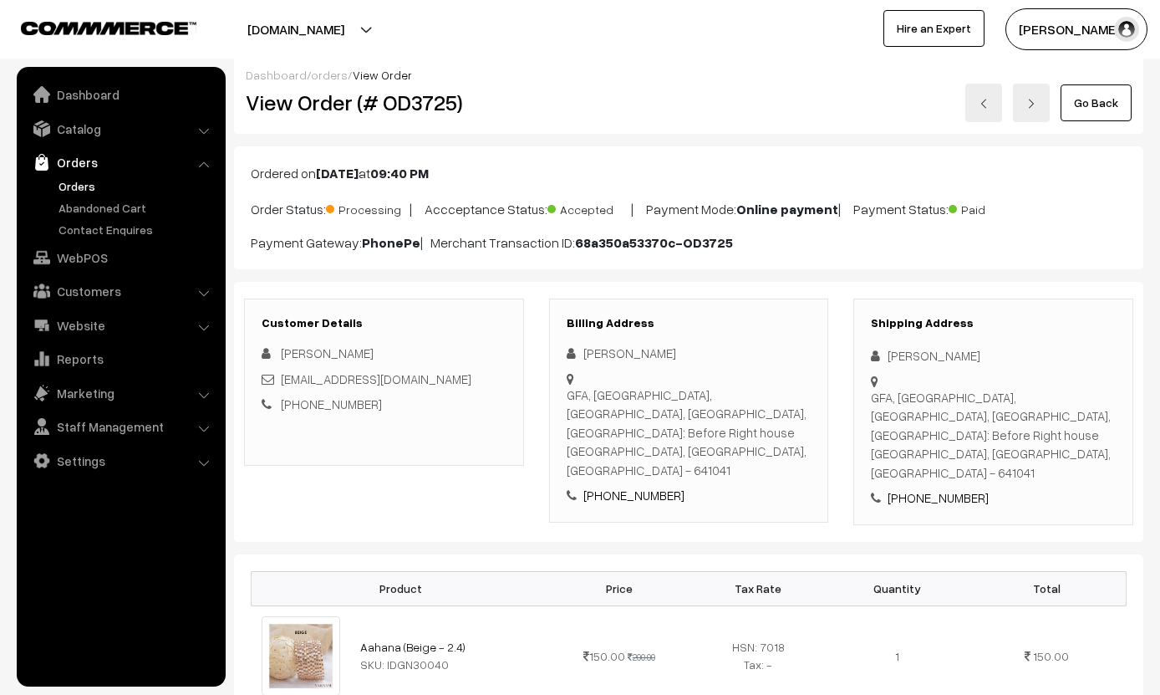
scroll to position [0, 0]
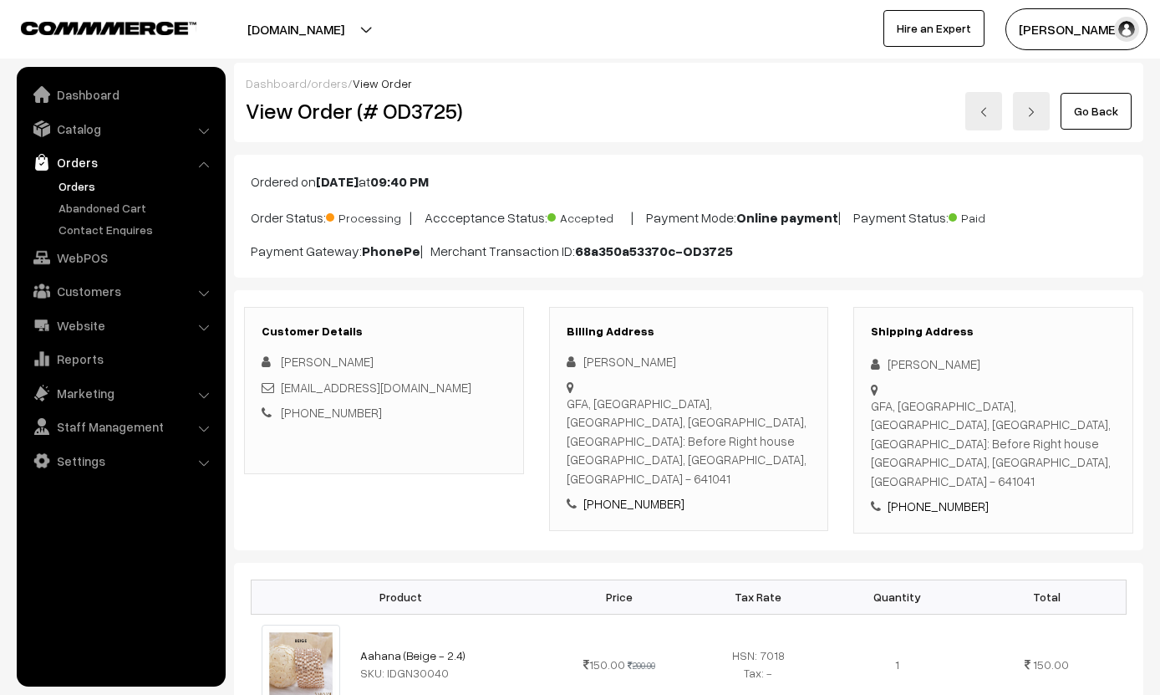
click at [1098, 115] on link "Go Back" at bounding box center [1096, 111] width 71 height 37
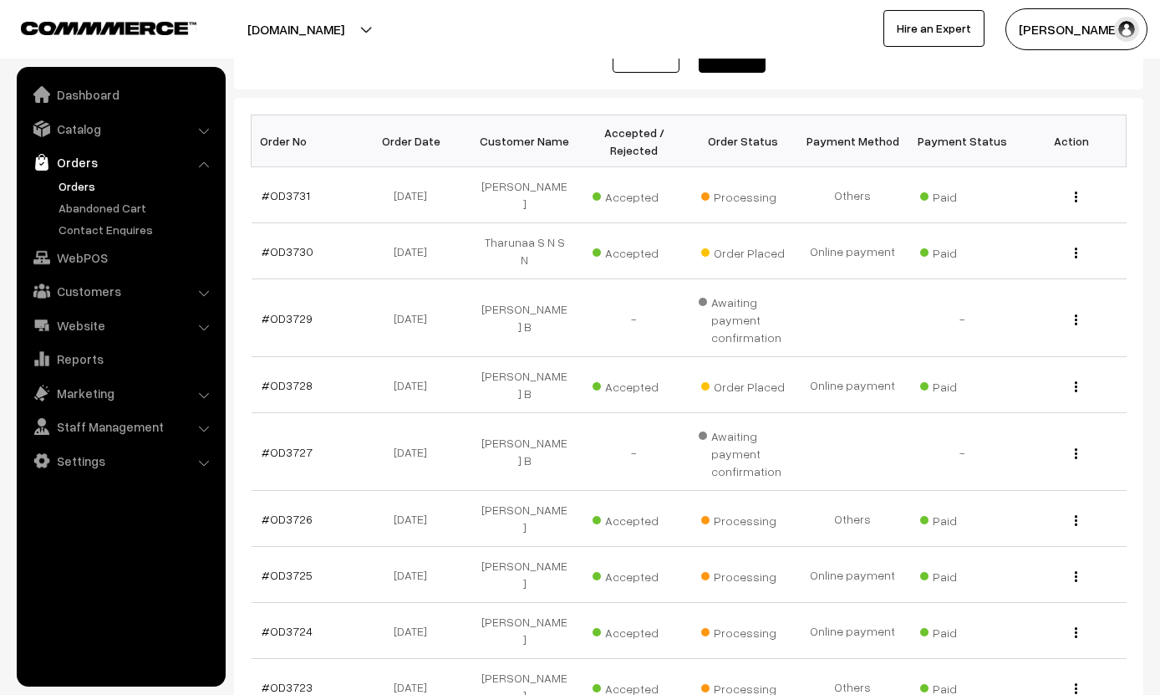
scroll to position [213, 0]
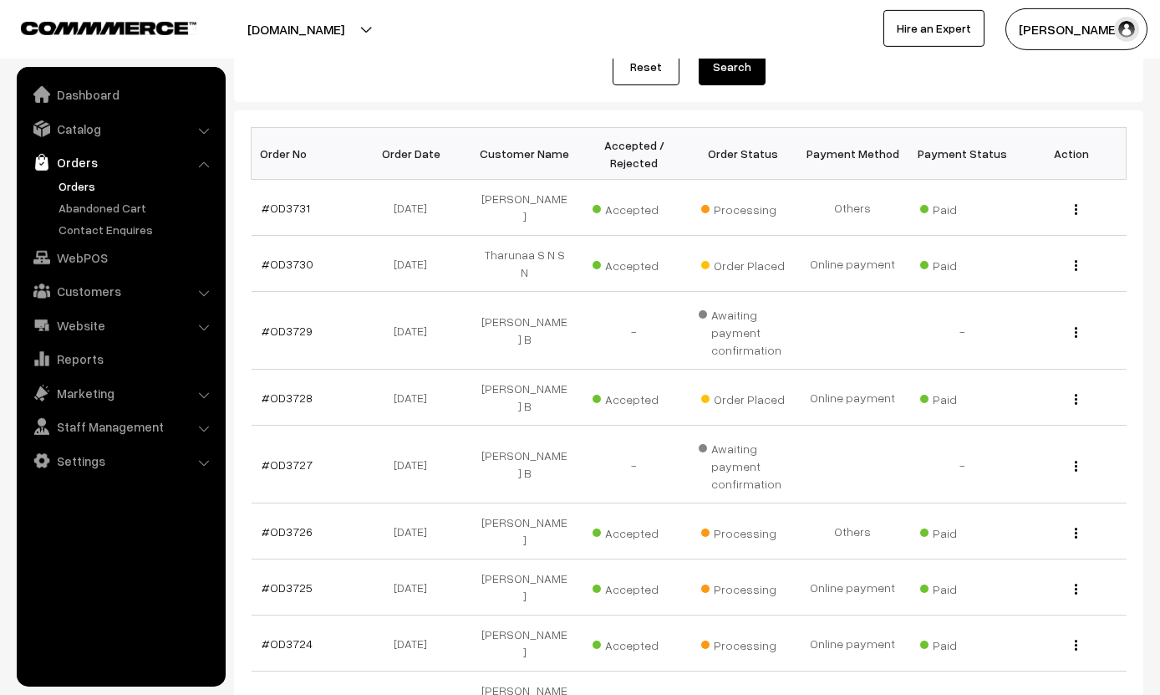
click at [288, 390] on link "#OD3728" at bounding box center [287, 397] width 51 height 14
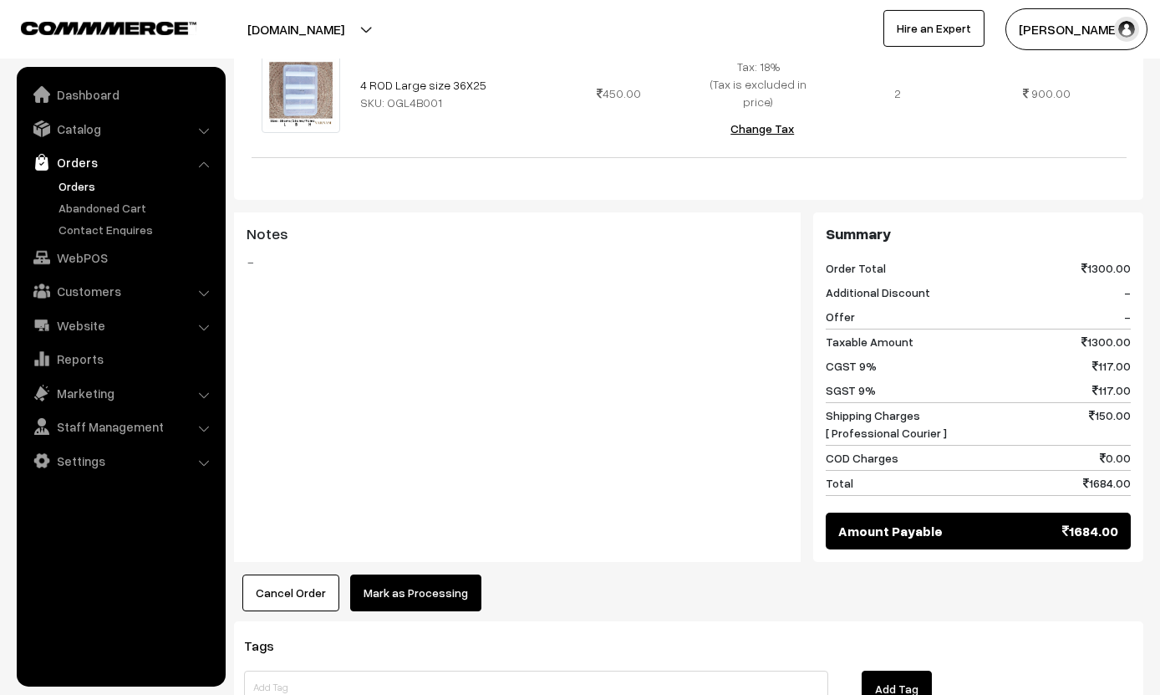
scroll to position [740, 0]
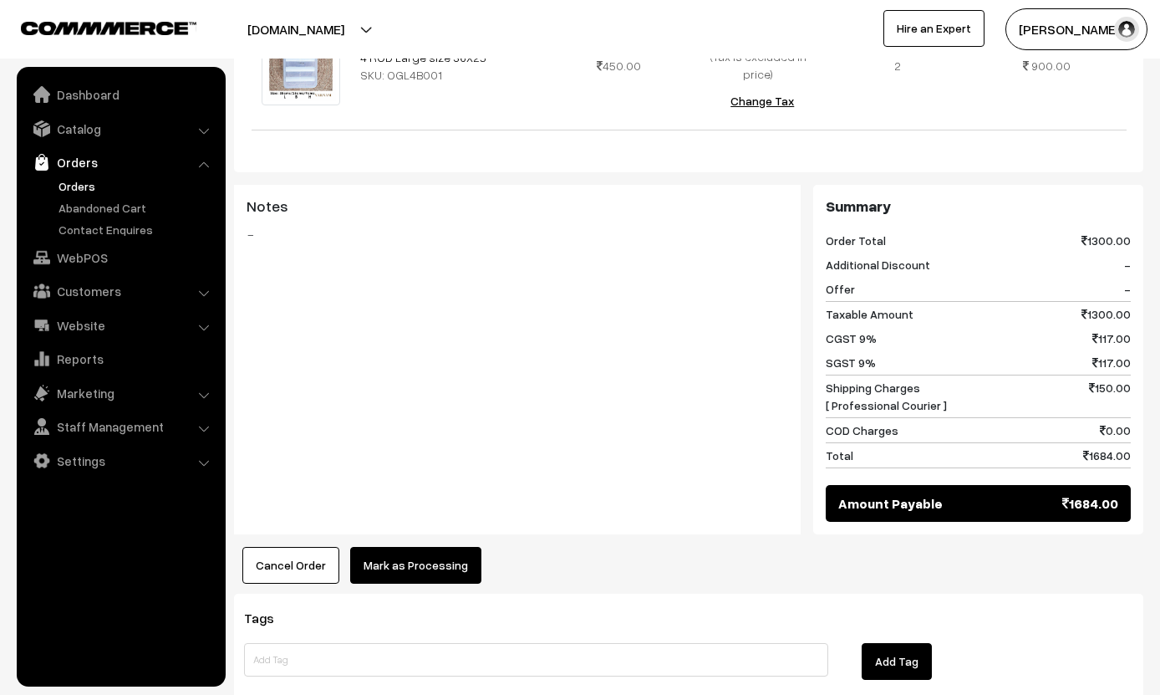
click at [421, 547] on button "Mark as Processing" at bounding box center [415, 565] width 131 height 37
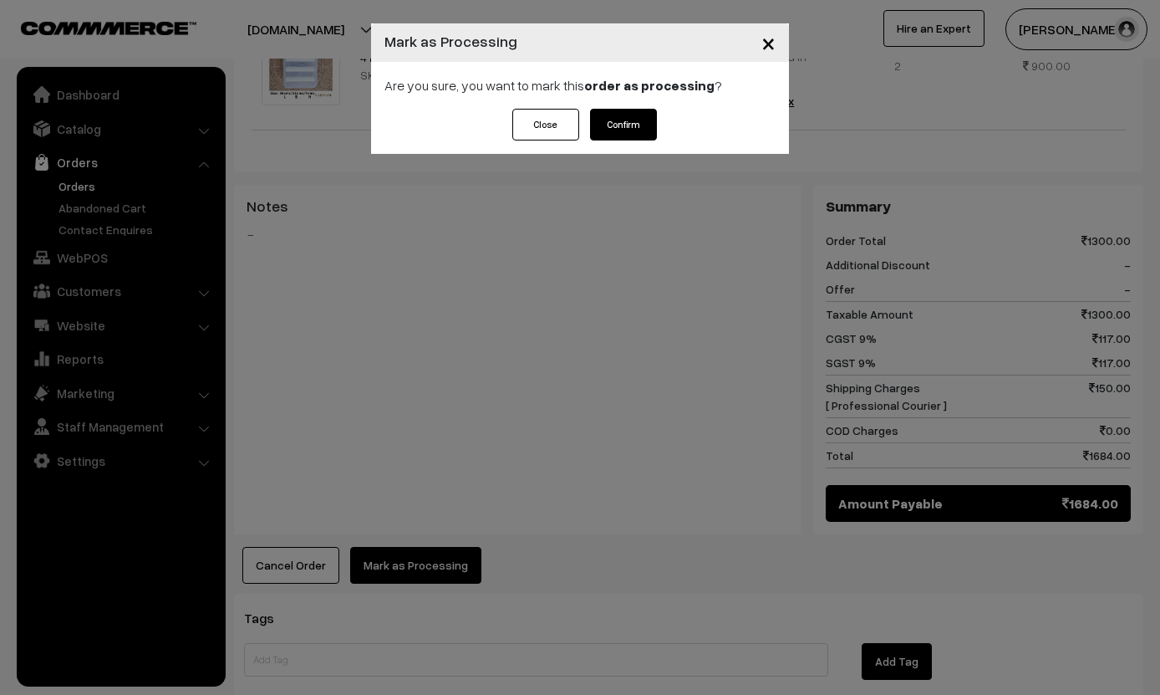
click at [638, 112] on button "Confirm" at bounding box center [623, 125] width 67 height 32
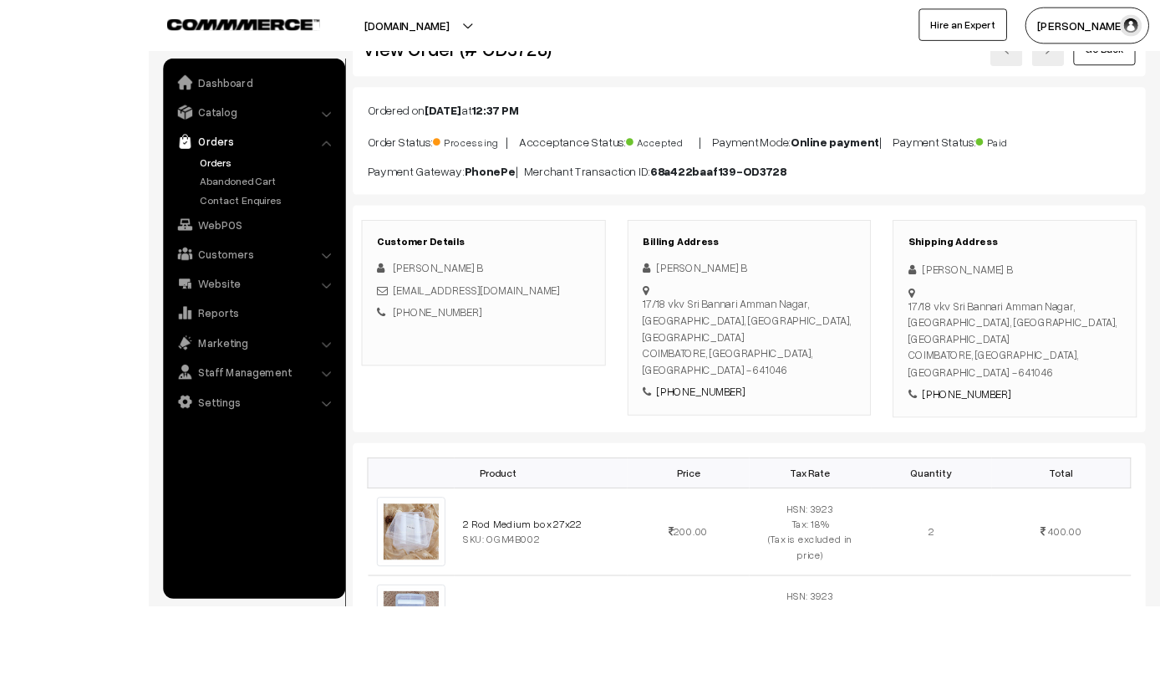
scroll to position [275, 0]
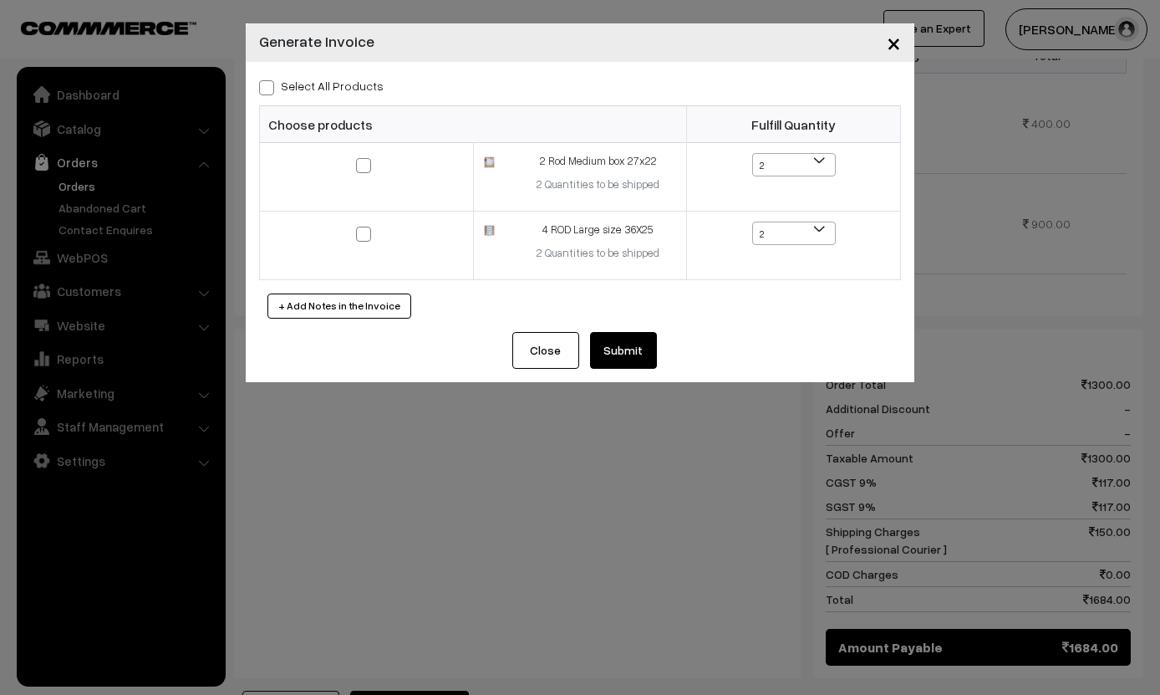
click at [303, 80] on label "Select All Products" at bounding box center [321, 86] width 125 height 18
click at [270, 80] on input "Select All Products" at bounding box center [264, 84] width 11 height 11
checkbox input "true"
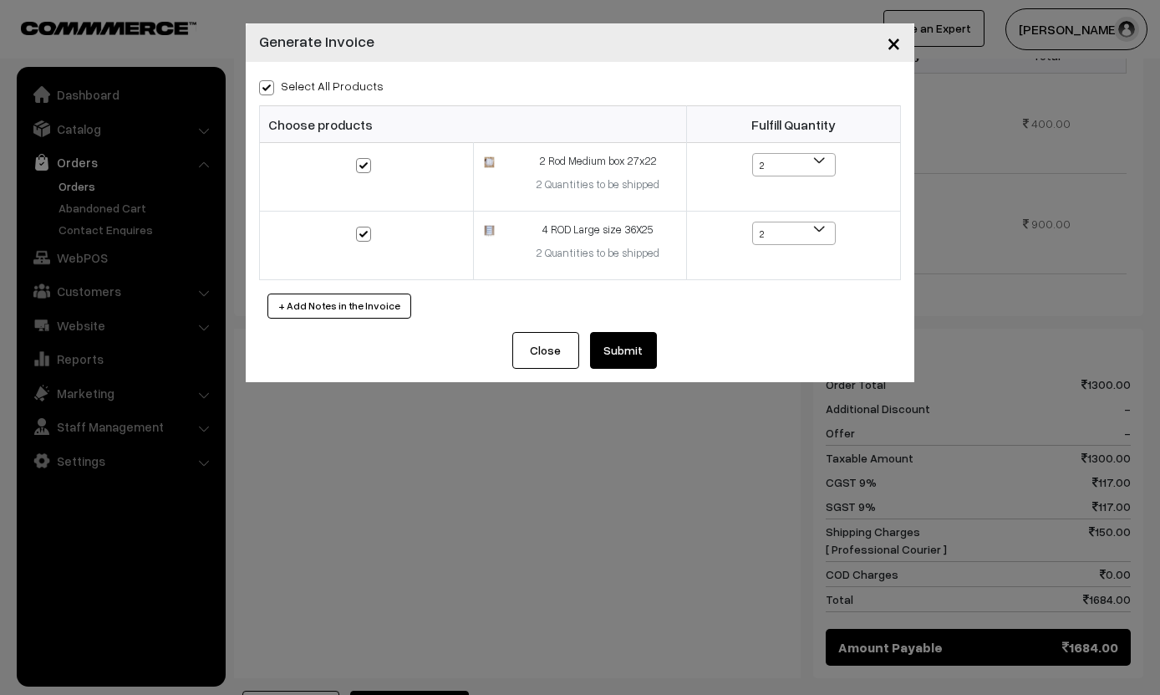
click at [611, 341] on button "Submit" at bounding box center [623, 350] width 67 height 37
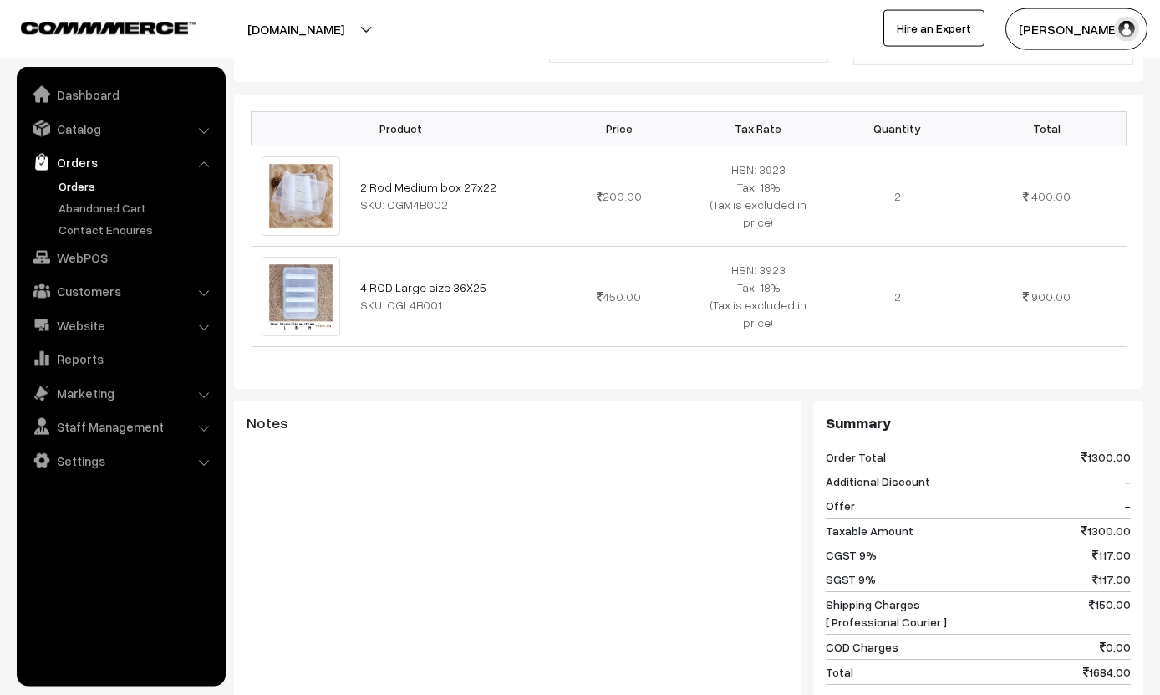
scroll to position [467, 0]
click at [880, 247] on td "2" at bounding box center [898, 297] width 140 height 100
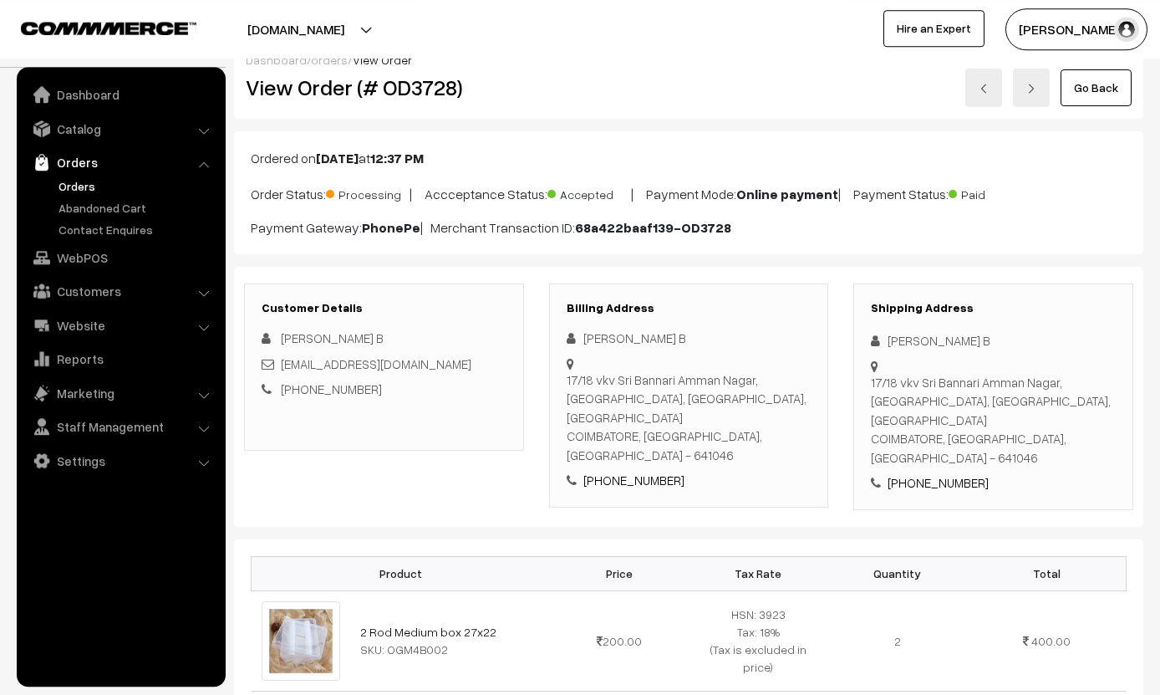
scroll to position [0, 0]
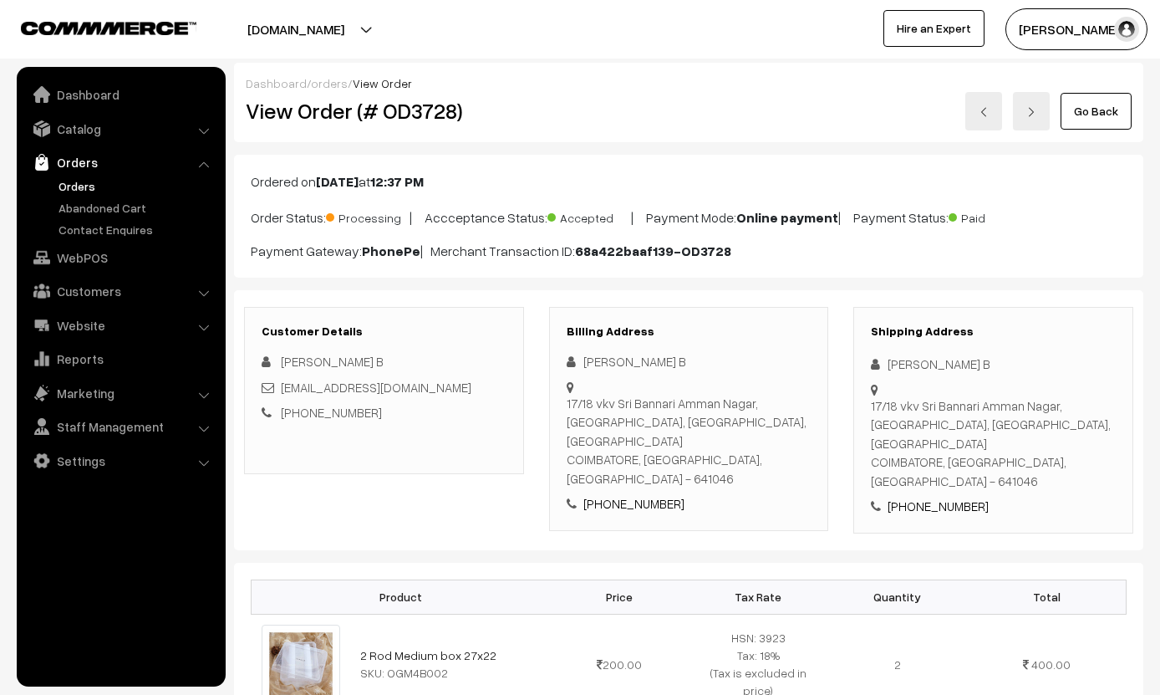
click at [1084, 104] on link "Go Back" at bounding box center [1096, 111] width 71 height 37
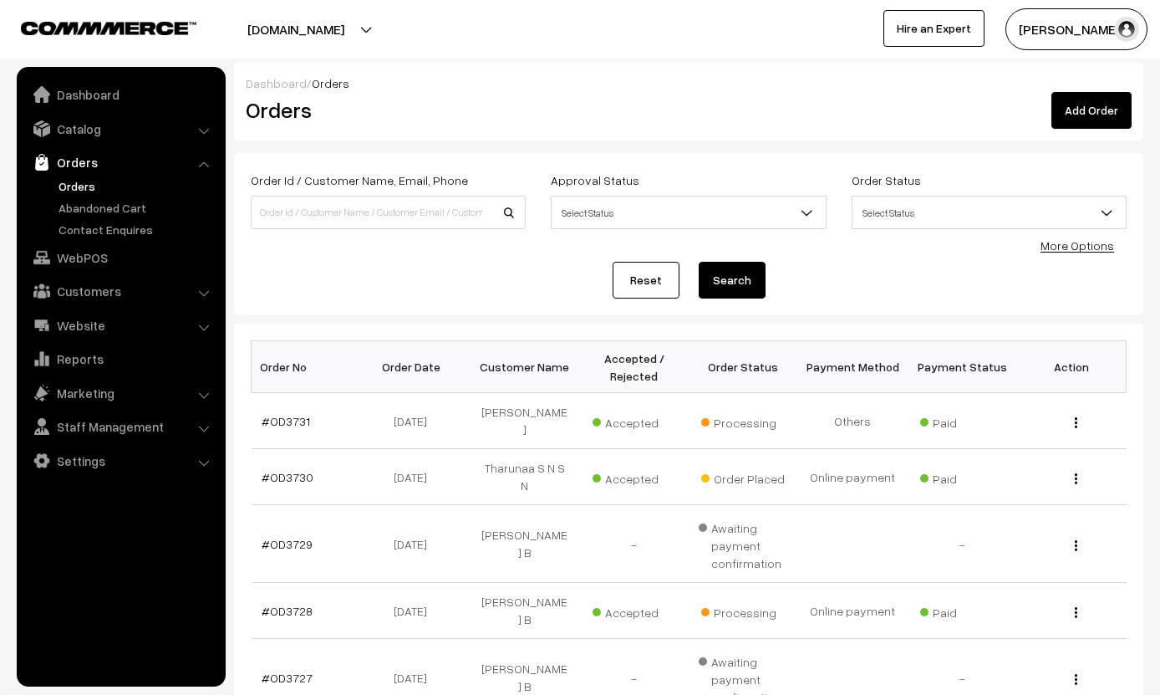
click at [298, 470] on link "#OD3730" at bounding box center [288, 477] width 52 height 14
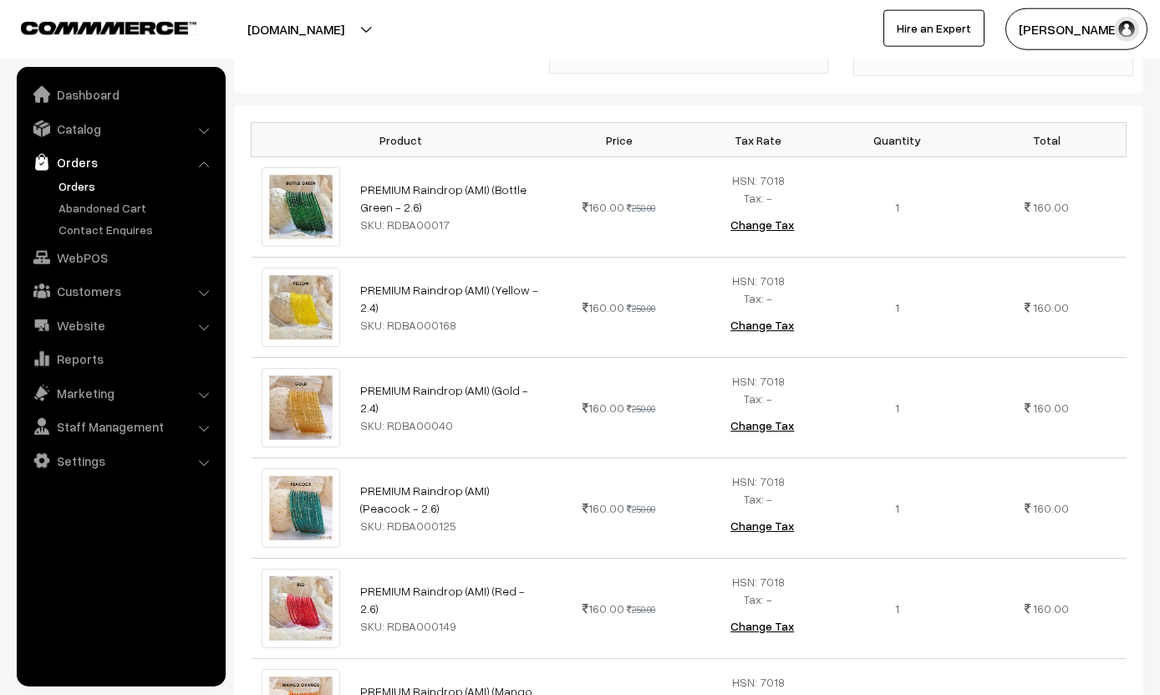
scroll to position [467, 0]
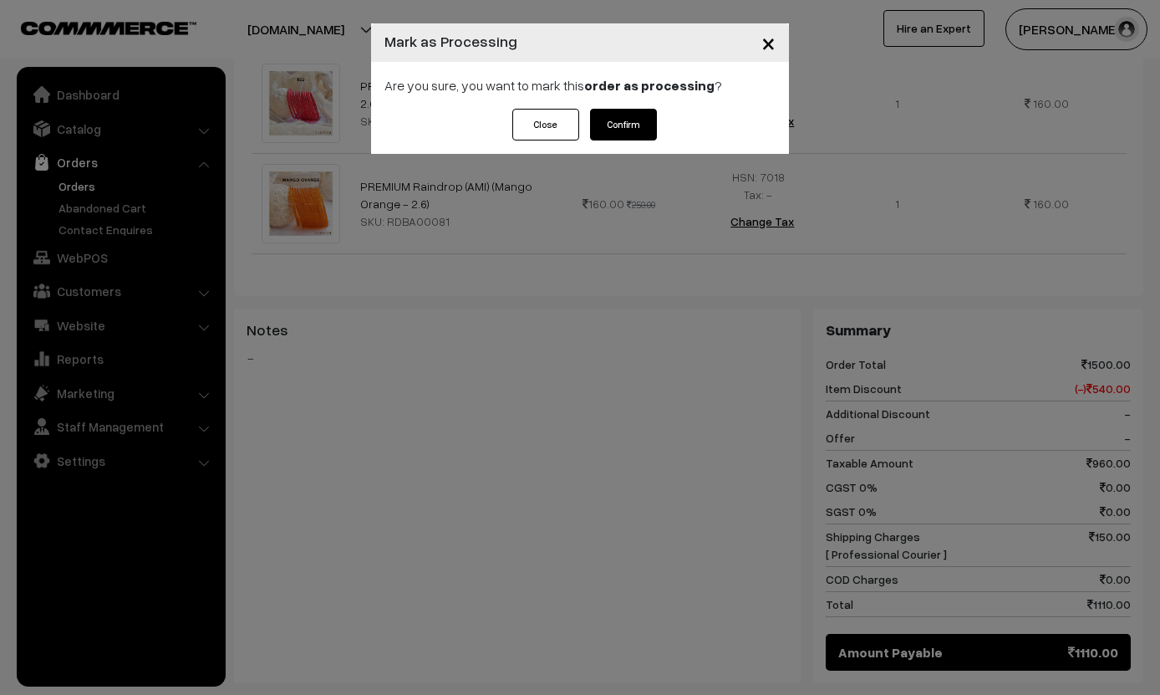
click at [645, 129] on button "Confirm" at bounding box center [623, 125] width 67 height 32
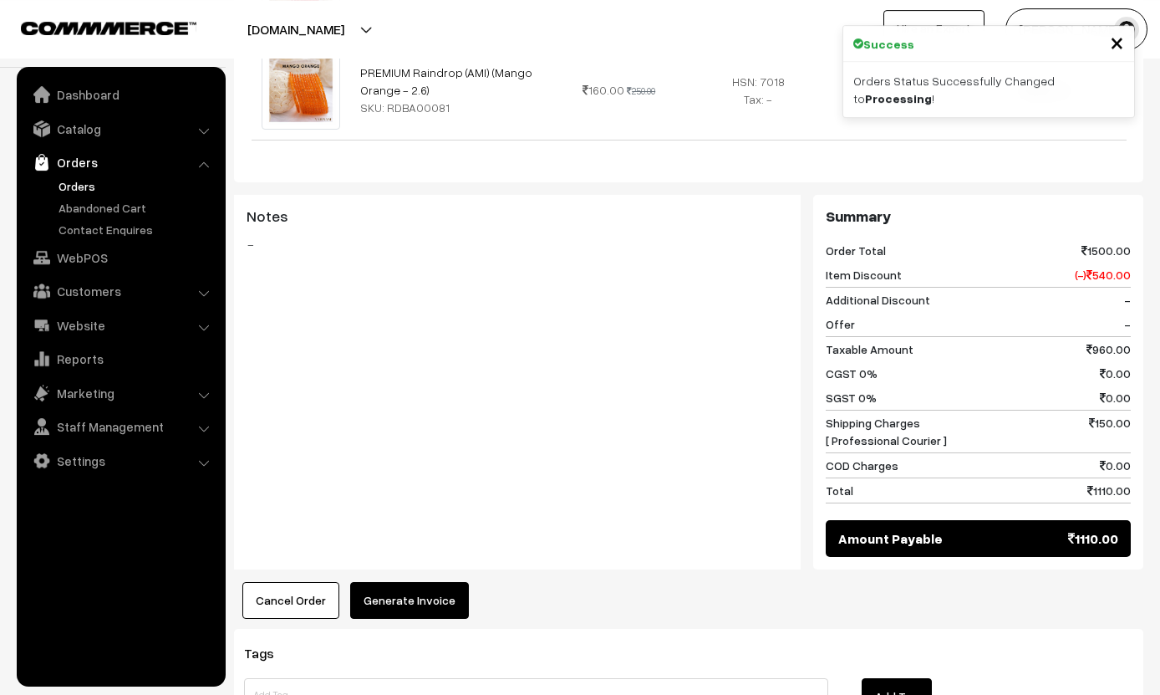
click at [420, 582] on button "Generate Invoice" at bounding box center [409, 600] width 119 height 37
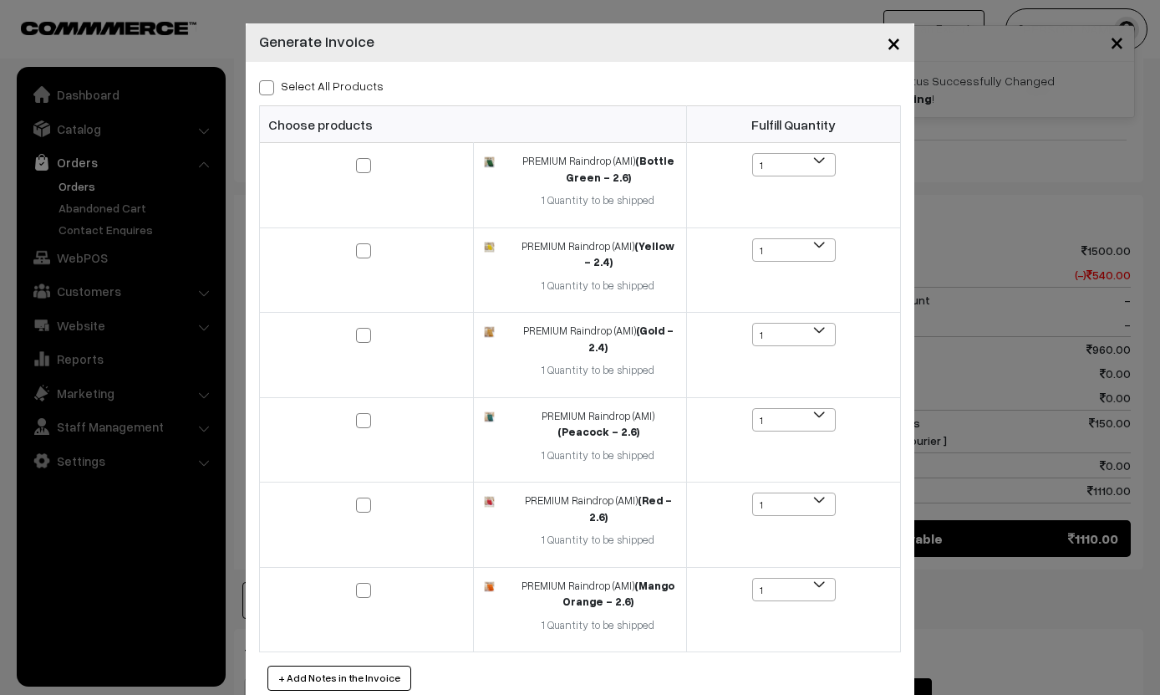
click at [363, 84] on label "Select All Products" at bounding box center [321, 86] width 125 height 18
click at [270, 84] on input "Select All Products" at bounding box center [264, 84] width 11 height 11
checkbox input "true"
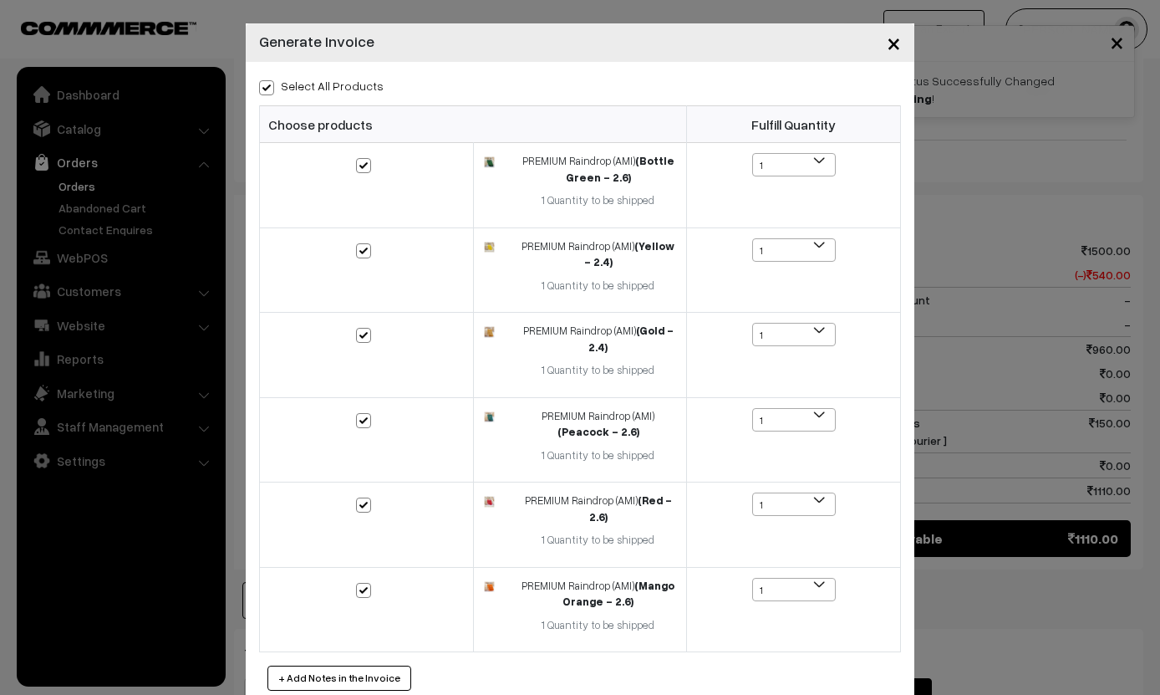
checkbox input "true"
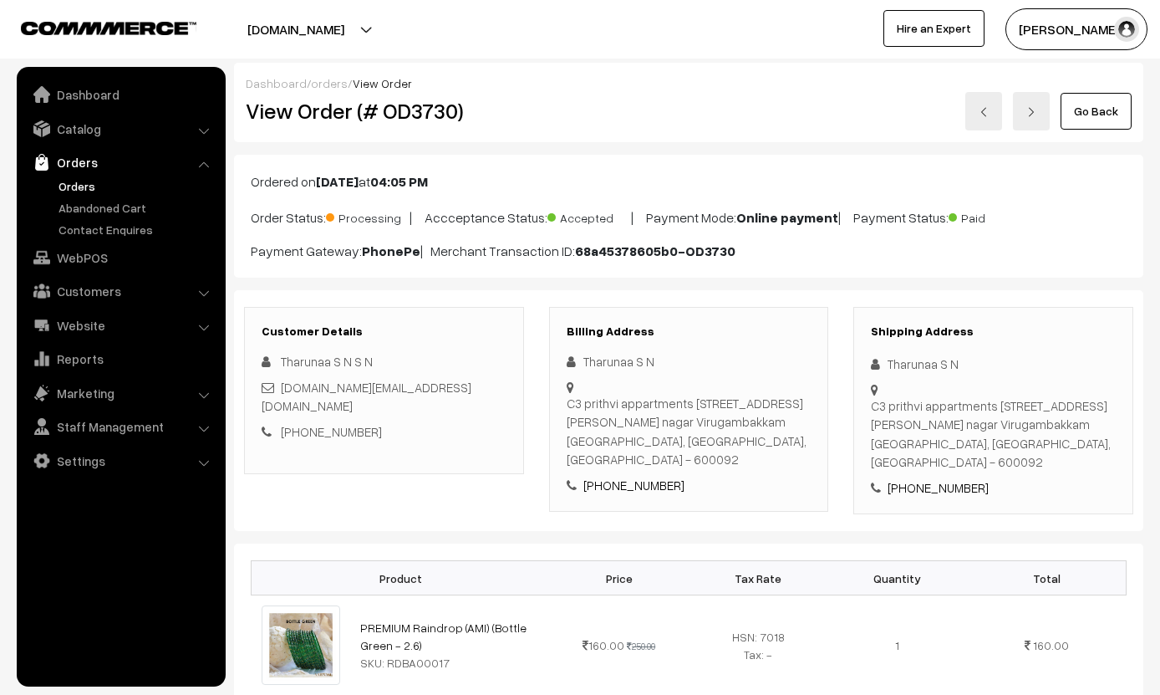
click at [1107, 87] on div "Dashboard / orders / View Order" at bounding box center [689, 83] width 886 height 18
click at [1117, 94] on link "Go Back" at bounding box center [1096, 111] width 71 height 37
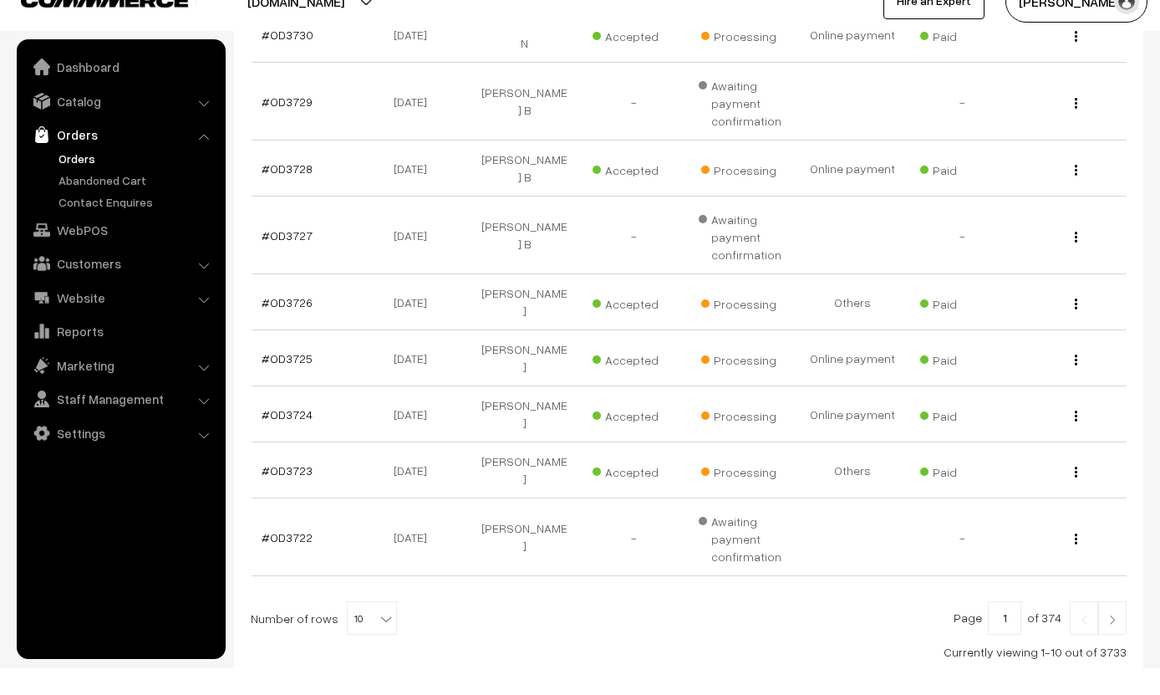
scroll to position [415, 0]
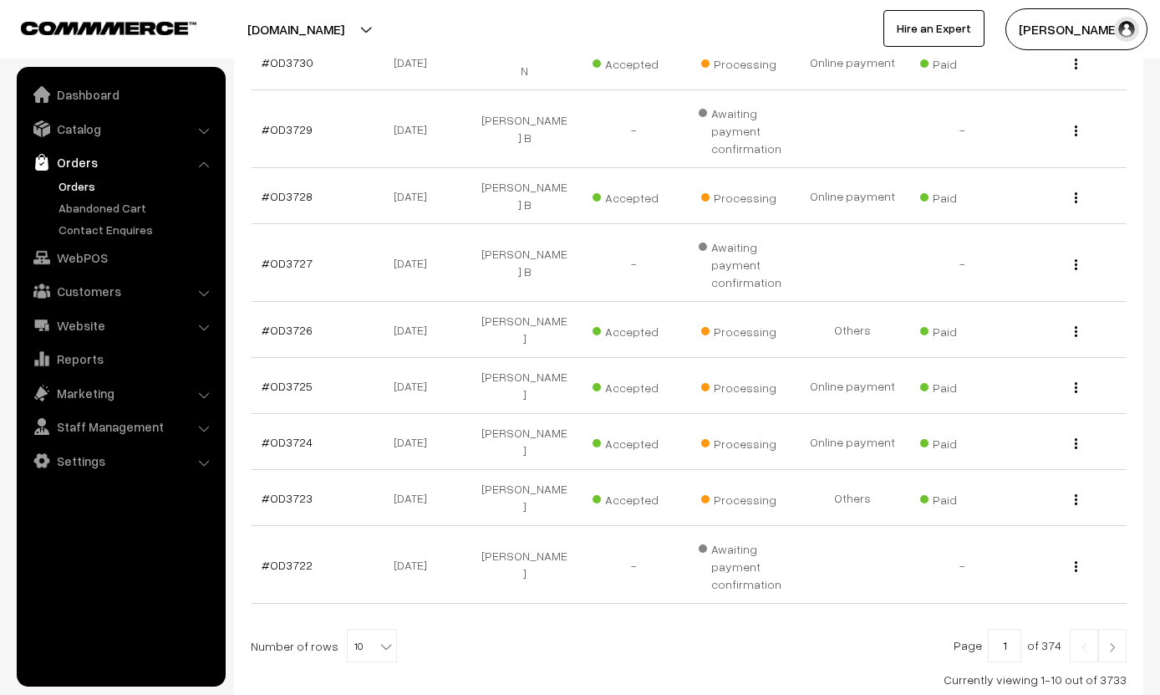
click at [1115, 642] on img at bounding box center [1112, 647] width 15 height 10
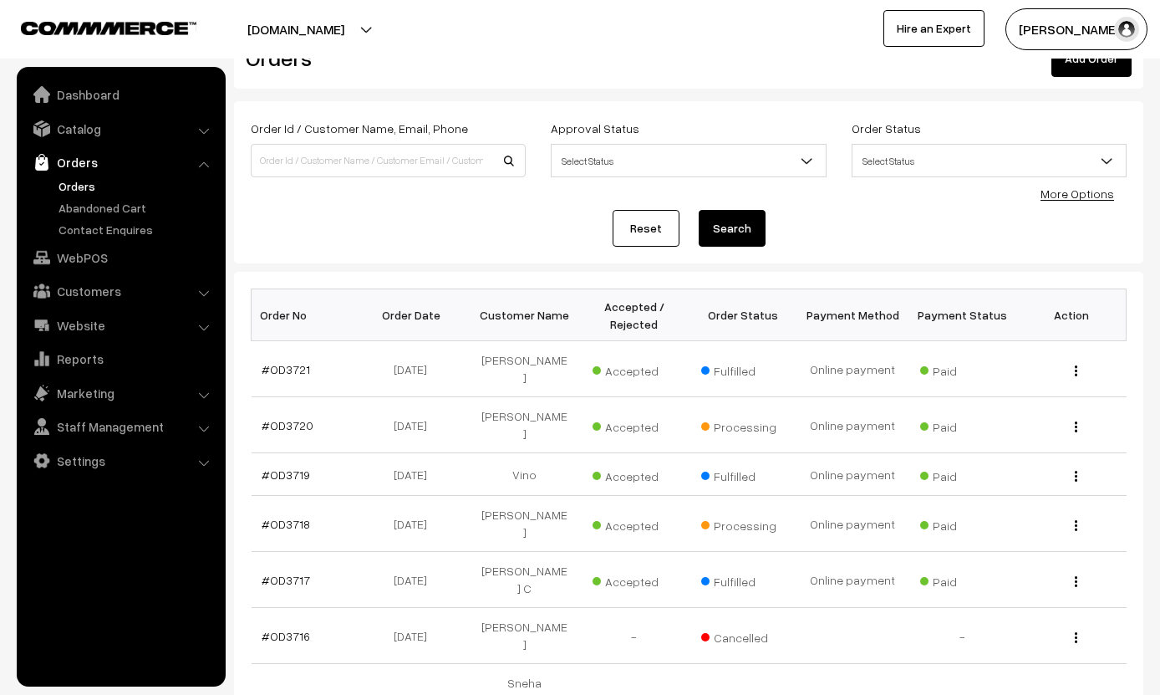
scroll to position [323, 0]
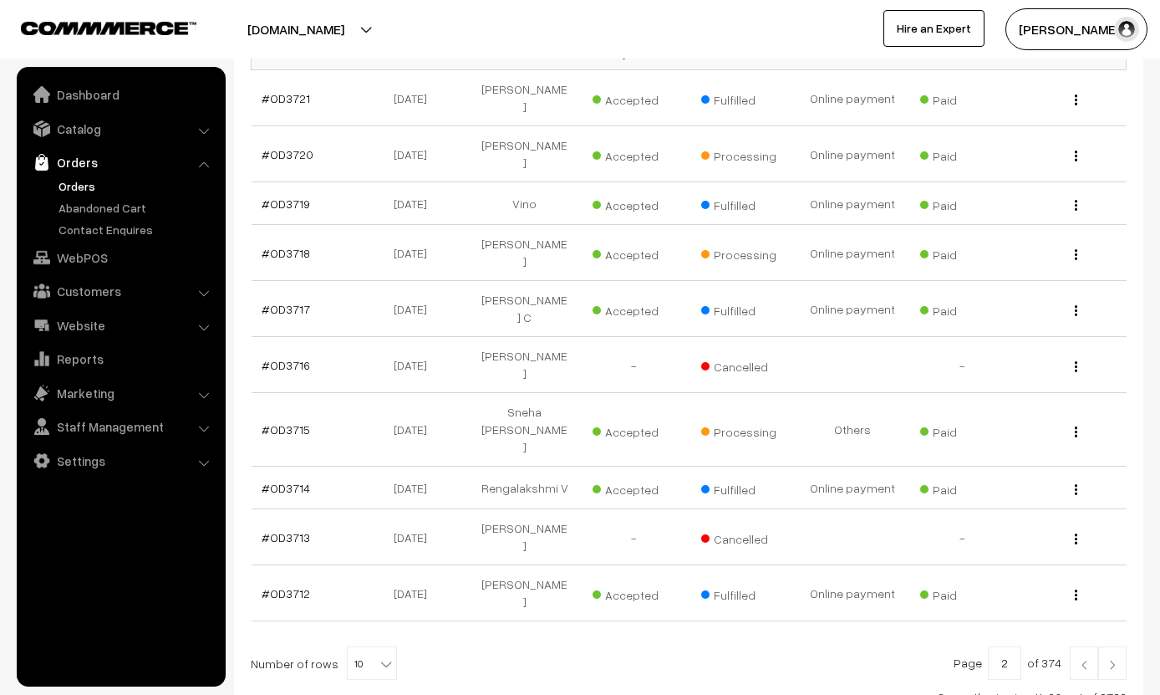
click at [752, 393] on td "Processing" at bounding box center [744, 430] width 110 height 74
click at [768, 419] on span "Processing" at bounding box center [743, 430] width 84 height 22
click at [280, 422] on link "#OD3715" at bounding box center [286, 429] width 48 height 14
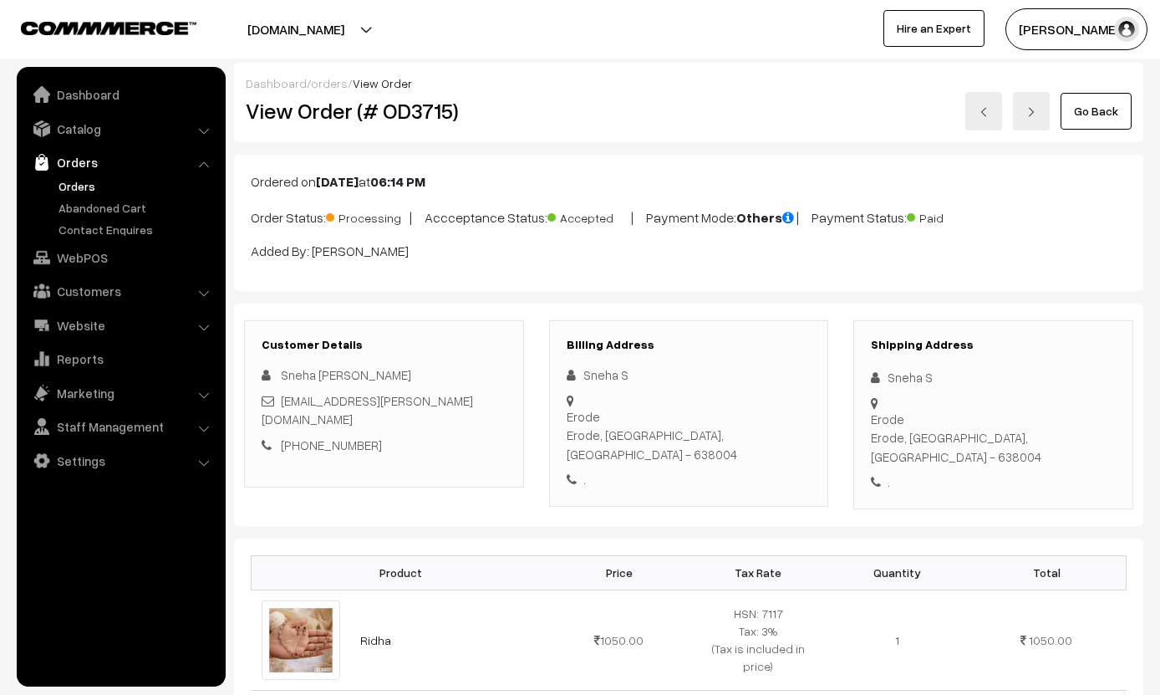
click at [1099, 99] on link "Go Back" at bounding box center [1096, 111] width 71 height 37
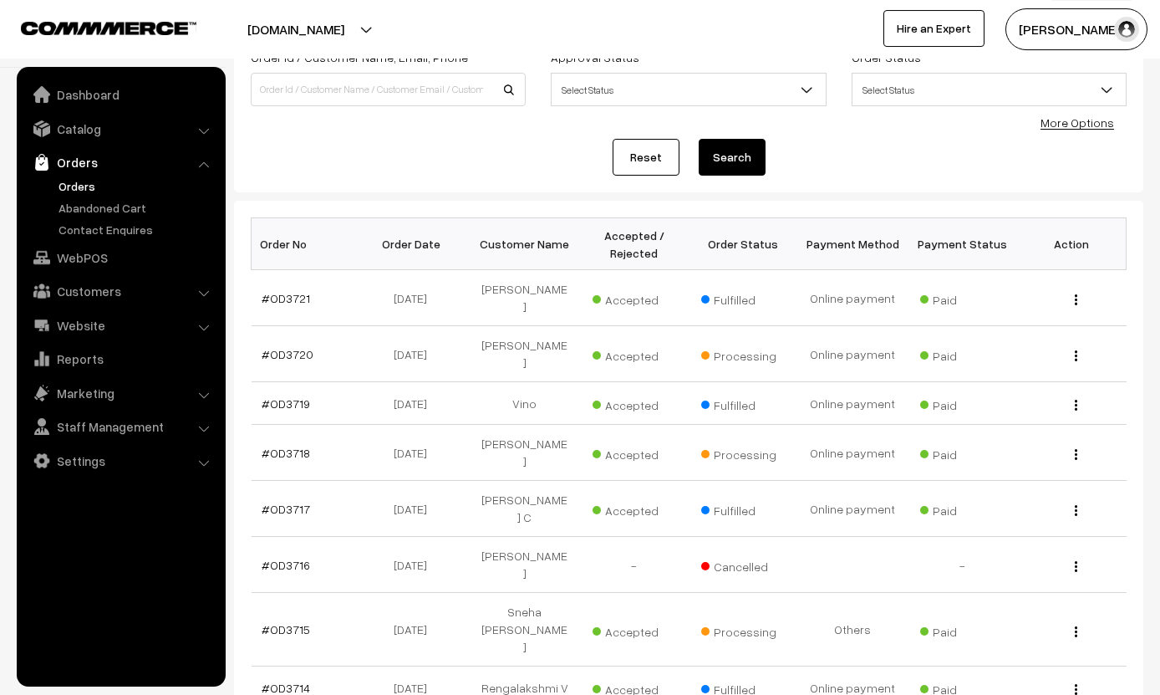
scroll to position [125, 0]
click at [293, 345] on link "#OD3720" at bounding box center [288, 352] width 52 height 14
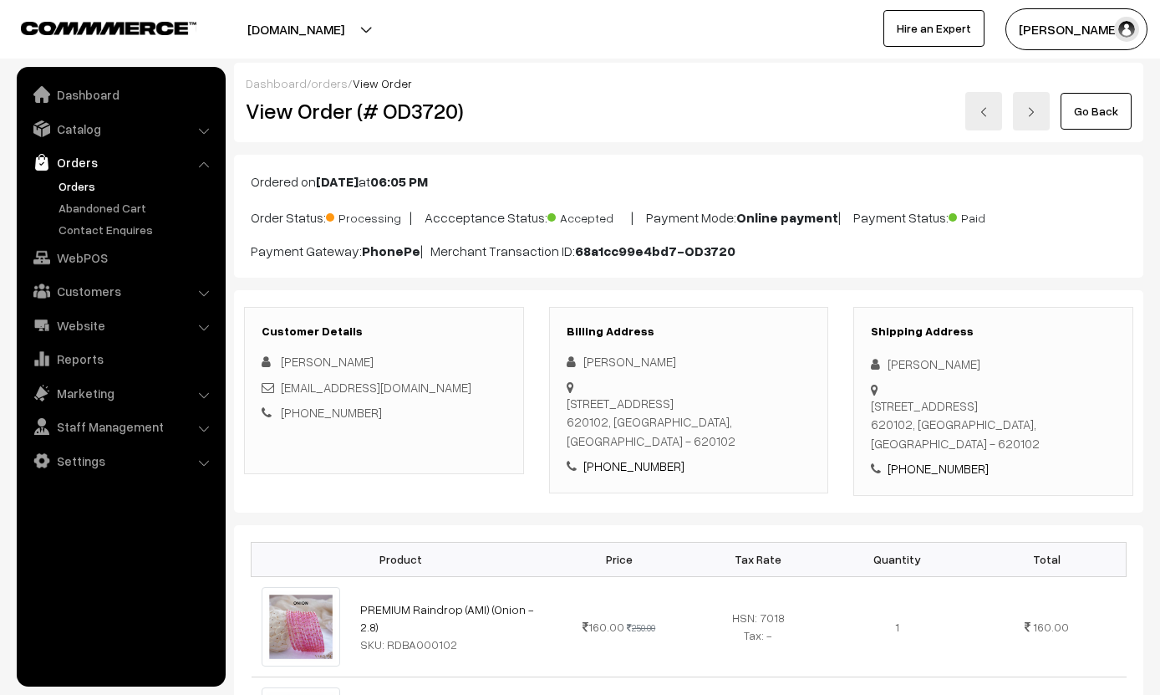
click at [1074, 113] on link "Go Back" at bounding box center [1096, 111] width 71 height 37
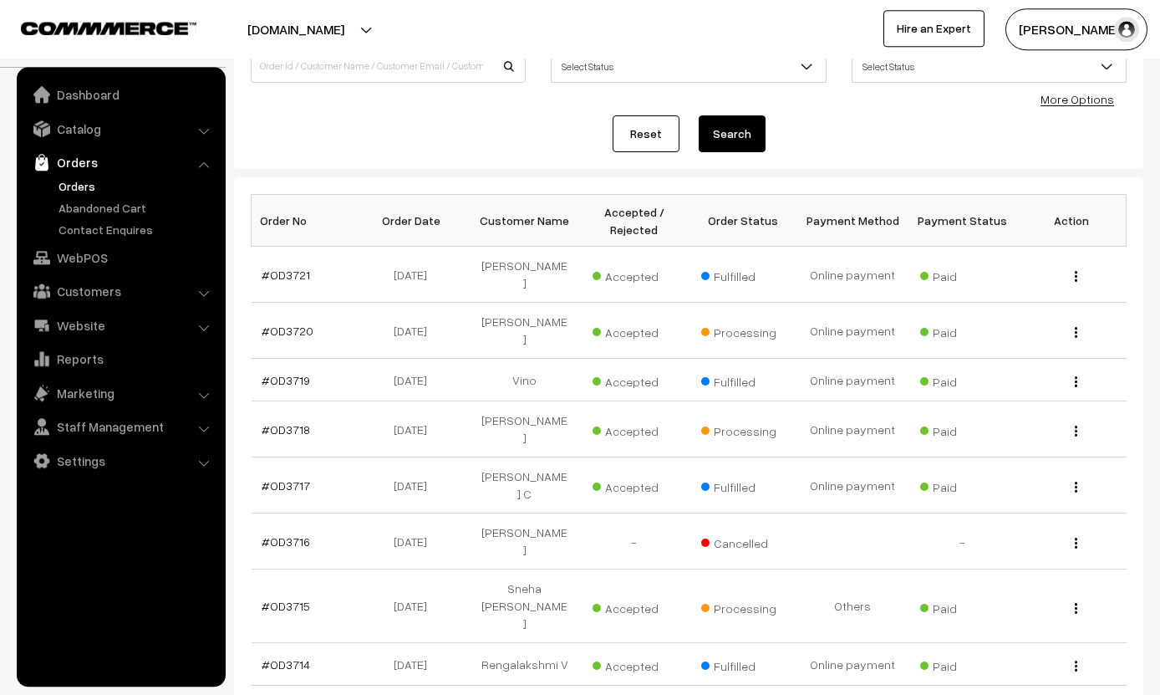
scroll to position [159, 0]
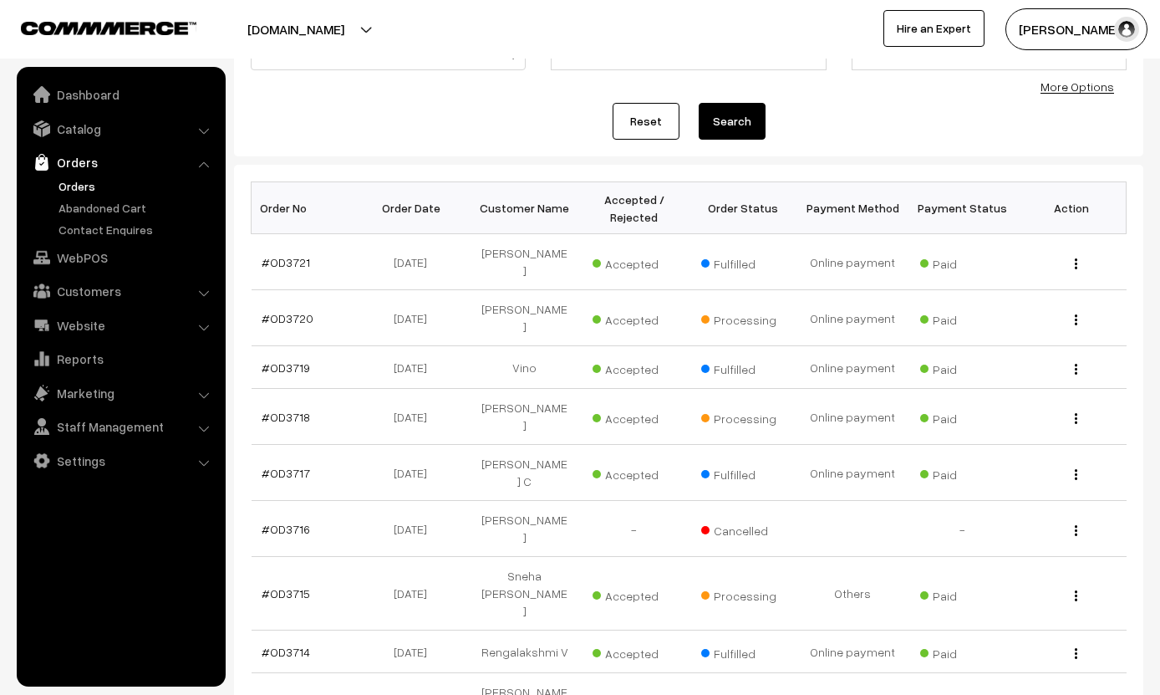
click at [300, 410] on link "#OD3718" at bounding box center [286, 417] width 48 height 14
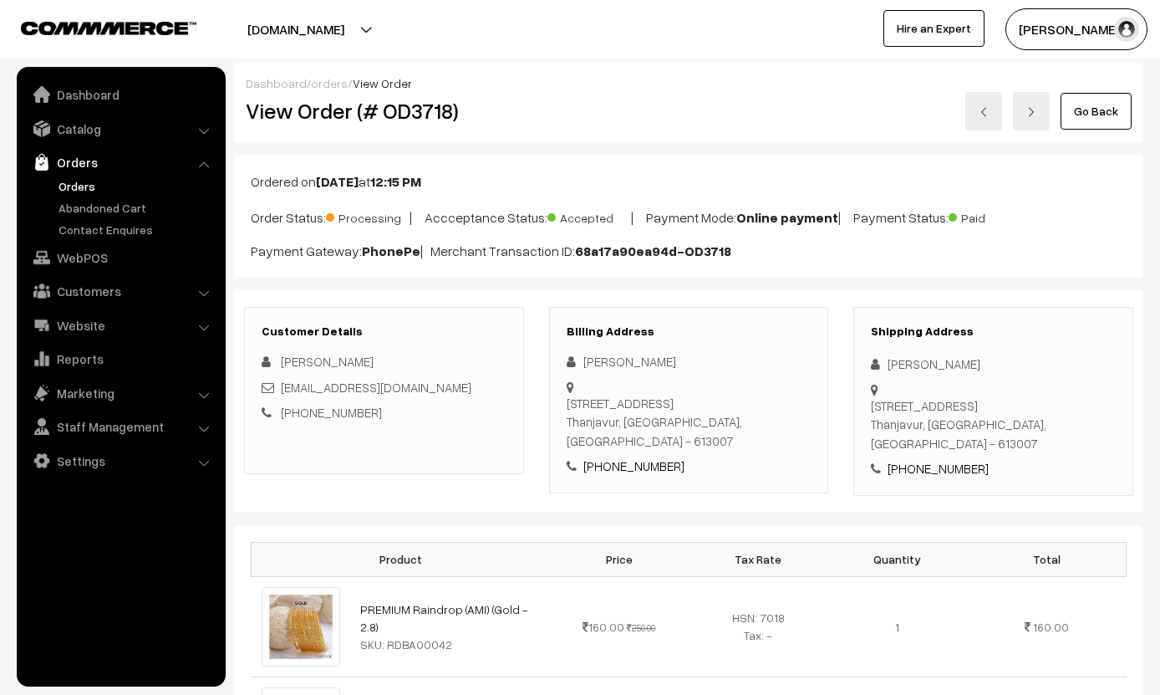
click at [1080, 99] on link "Go Back" at bounding box center [1096, 111] width 71 height 37
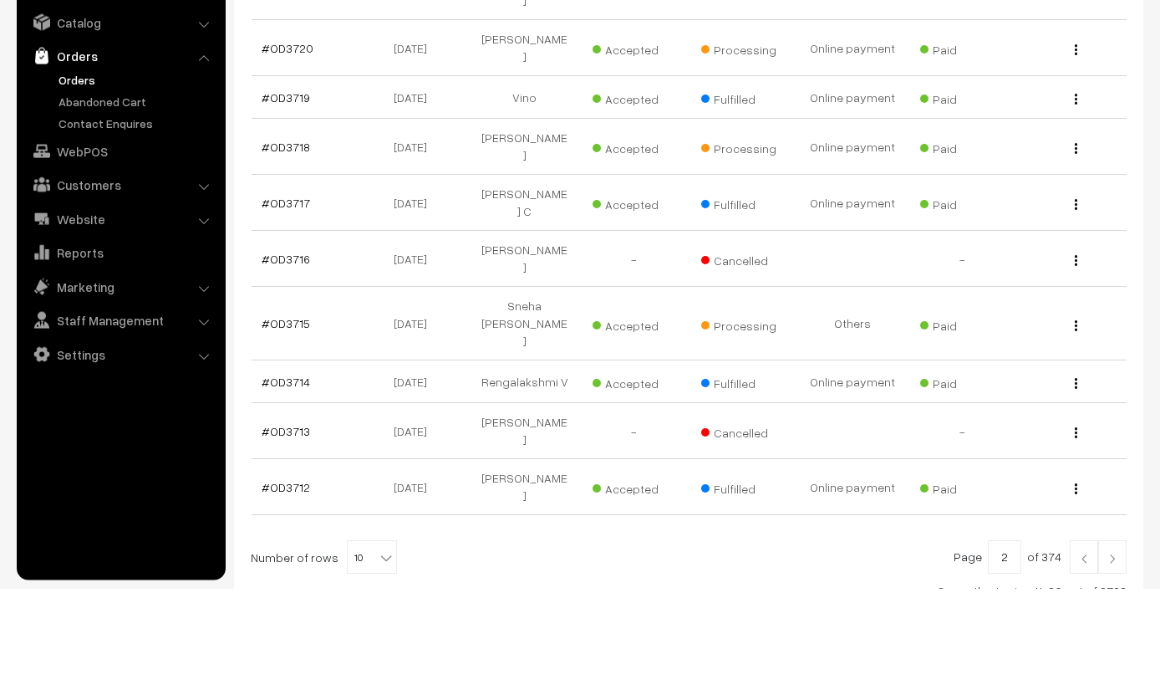
scroll to position [323, 0]
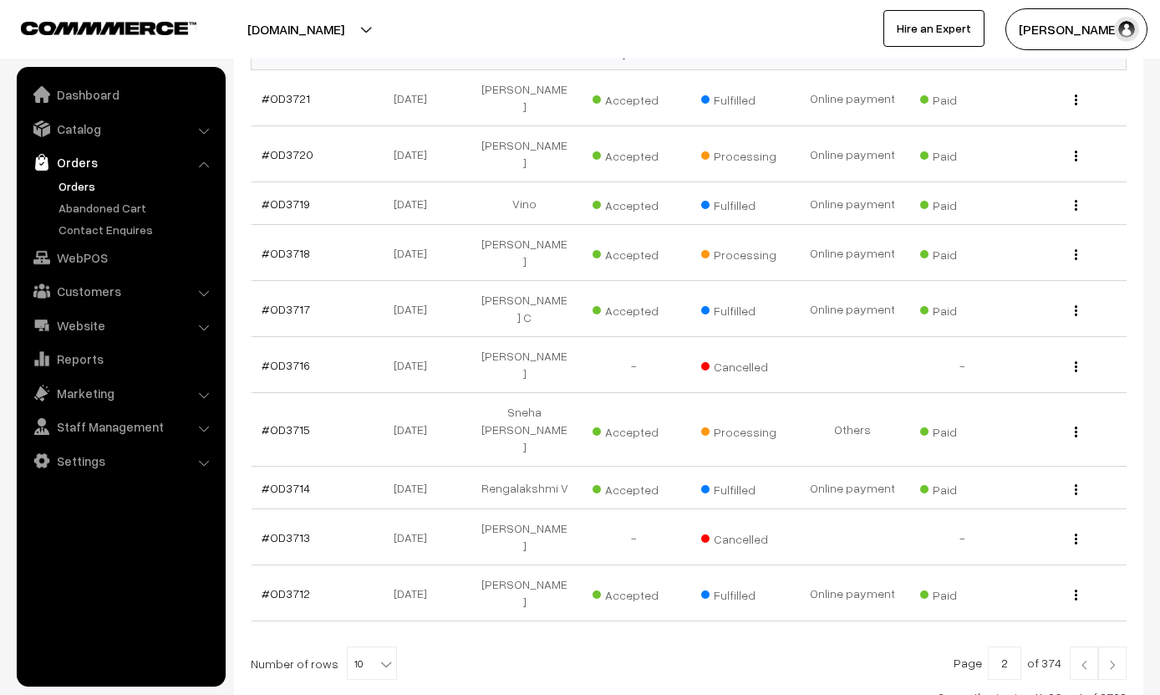
click at [1072, 646] on link at bounding box center [1084, 662] width 28 height 33
